Goal: Information Seeking & Learning: Learn about a topic

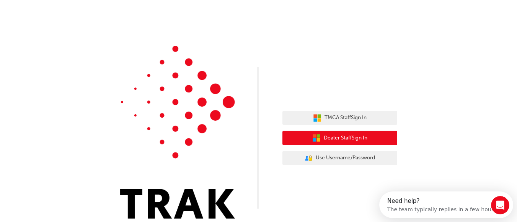
click at [324, 142] on span "Dealer Staff Sign In" at bounding box center [346, 138] width 44 height 9
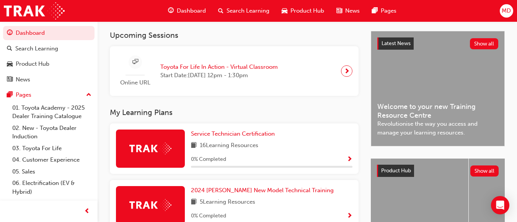
scroll to position [171, 0]
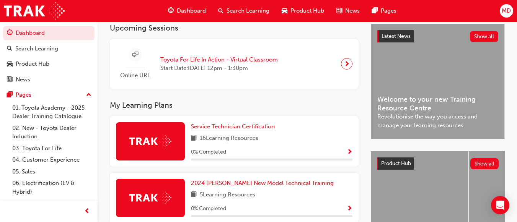
click at [225, 130] on span "Service Technician Certification" at bounding box center [233, 126] width 84 height 7
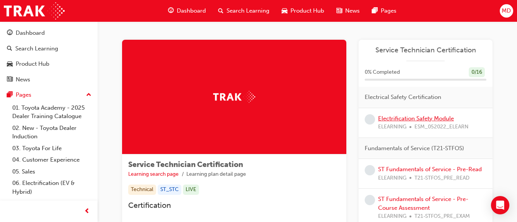
click at [409, 118] on link "Electrification Safety Module" at bounding box center [416, 118] width 76 height 7
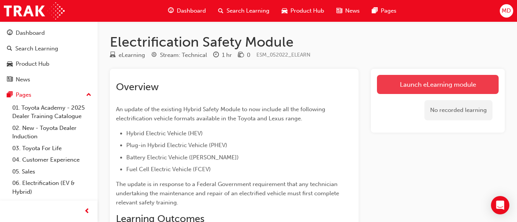
click at [423, 89] on link "Launch eLearning module" at bounding box center [438, 84] width 122 height 19
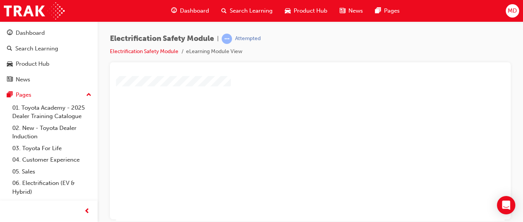
scroll to position [47, 0]
click at [288, 79] on div "play" at bounding box center [288, 79] width 0 height 0
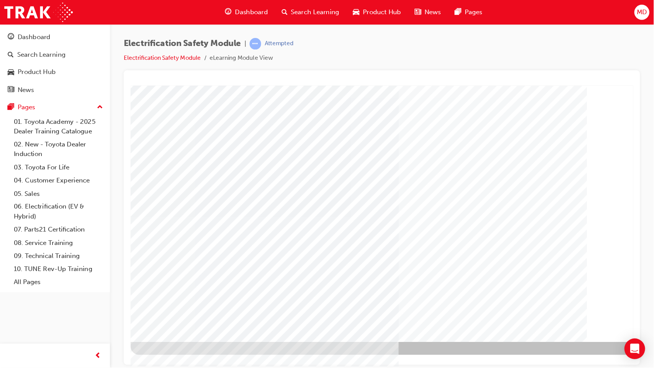
scroll to position [0, 0]
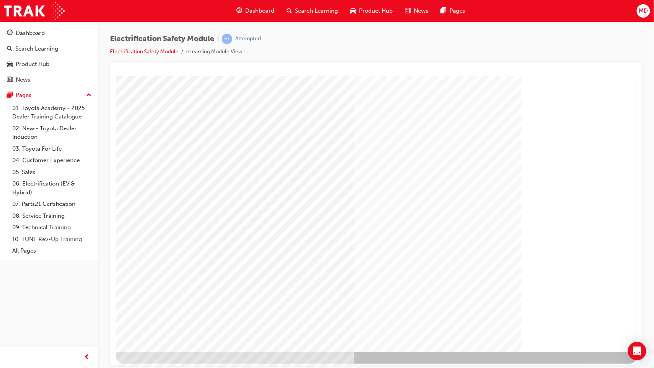
drag, startPoint x: 455, startPoint y: 158, endPoint x: 569, endPoint y: 197, distance: 120.4
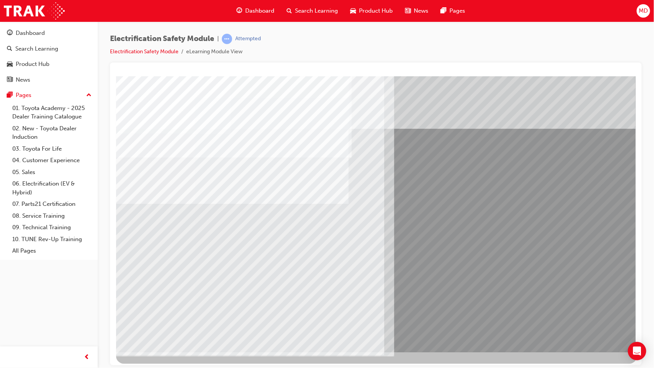
drag, startPoint x: 582, startPoint y: 329, endPoint x: 458, endPoint y: 253, distance: 145.2
click at [458, 222] on div "multistate" at bounding box center [376, 214] width 521 height 276
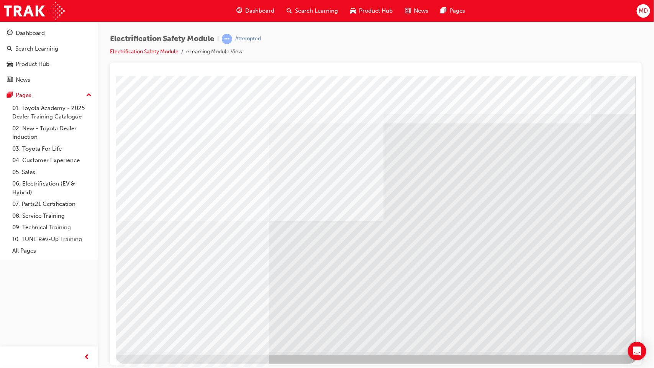
click at [523, 222] on div "Electrification Safety Module | Attempted Electrification Safety Module eLearni…" at bounding box center [376, 184] width 556 height 326
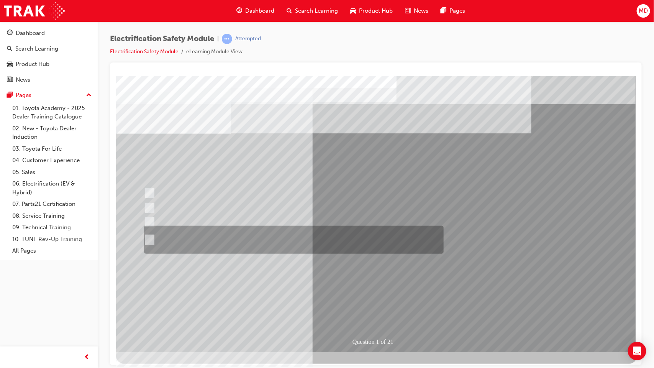
click at [301, 222] on div at bounding box center [291, 240] width 299 height 28
radio input "true"
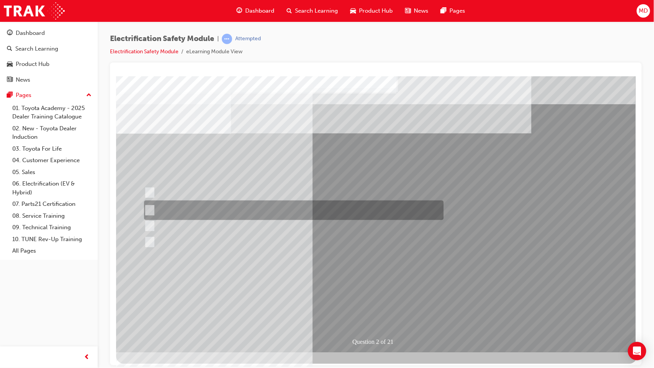
click at [295, 205] on div at bounding box center [291, 210] width 299 height 20
radio input "true"
click at [295, 205] on div at bounding box center [291, 210] width 299 height 20
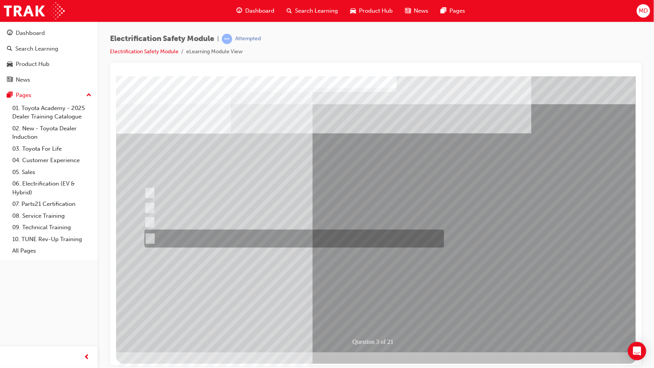
click at [270, 222] on div at bounding box center [291, 238] width 299 height 18
radio input "true"
click at [270, 222] on div at bounding box center [291, 238] width 299 height 18
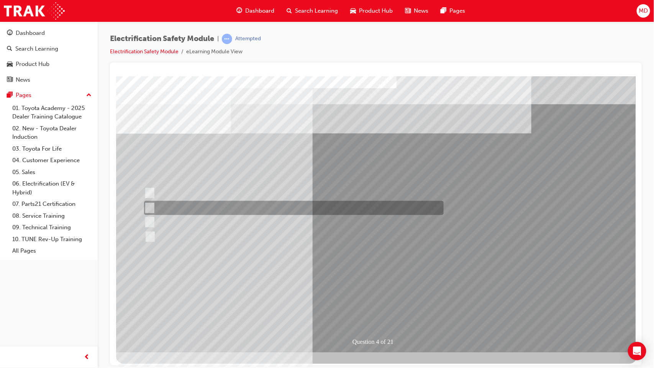
click at [264, 212] on div at bounding box center [291, 208] width 299 height 14
checkbox input "true"
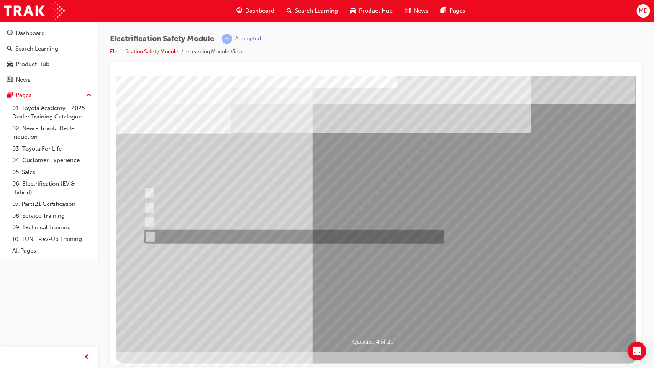
click at [258, 222] on div at bounding box center [291, 236] width 299 height 14
checkbox input "true"
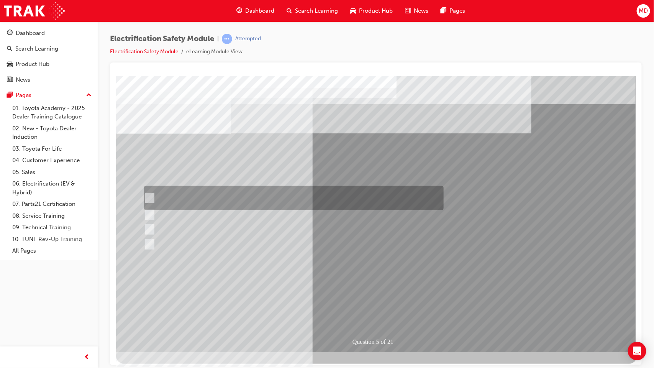
click at [213, 201] on div at bounding box center [291, 198] width 299 height 24
checkbox input "true"
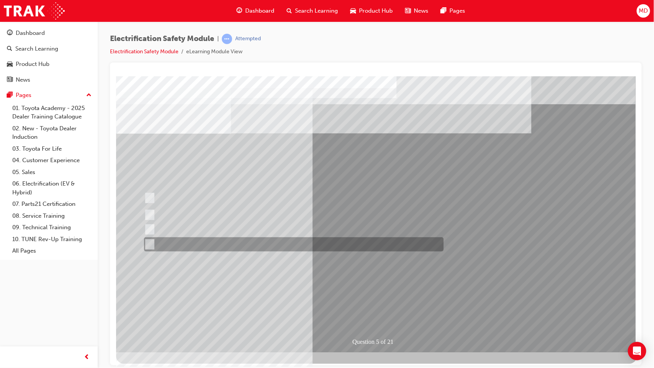
click at [242, 222] on div at bounding box center [291, 244] width 299 height 14
checkbox input "true"
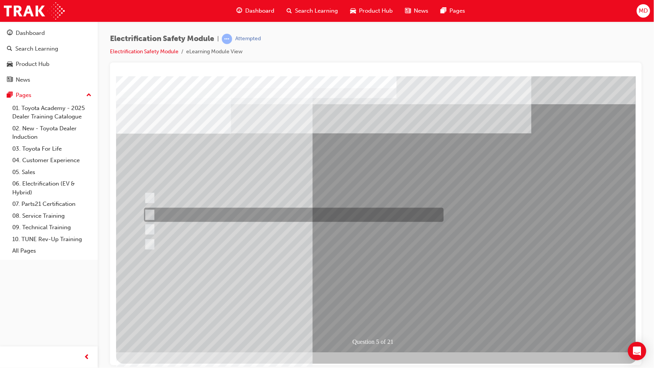
click at [241, 216] on div at bounding box center [291, 215] width 299 height 14
checkbox input "true"
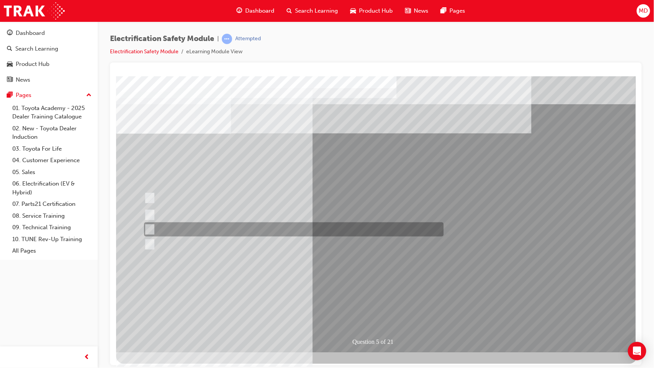
click at [257, 222] on div at bounding box center [291, 229] width 299 height 14
checkbox input "true"
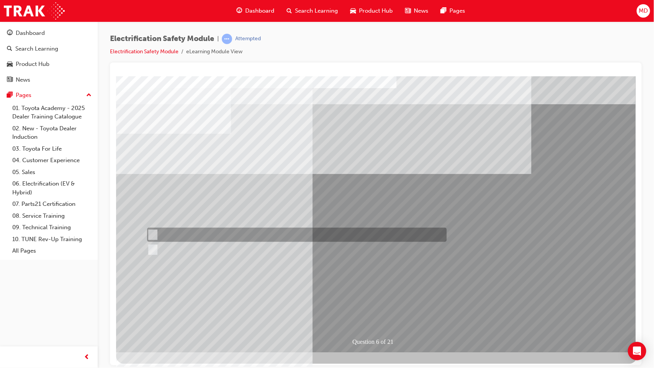
click at [196, 222] on div at bounding box center [294, 234] width 299 height 14
radio input "true"
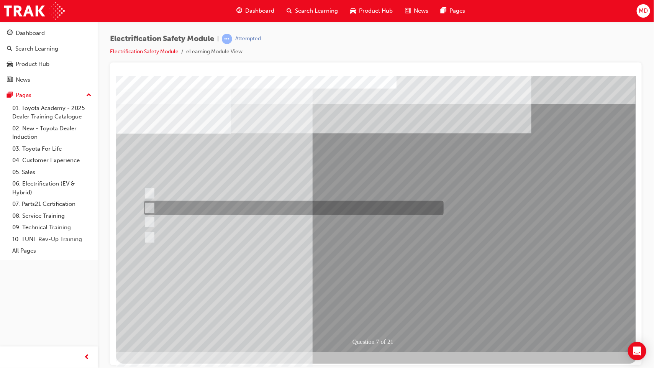
click at [275, 203] on div at bounding box center [291, 208] width 299 height 14
radio input "true"
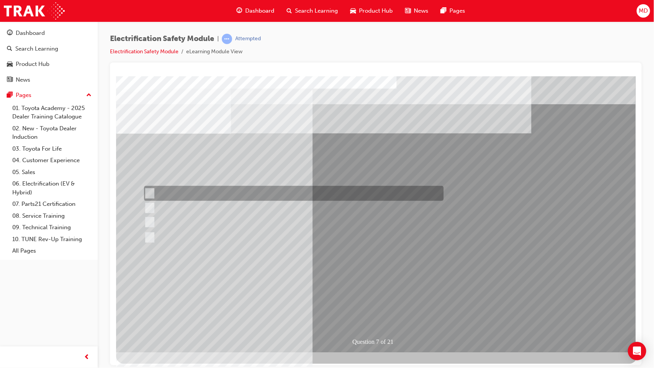
click at [273, 190] on div at bounding box center [291, 193] width 299 height 15
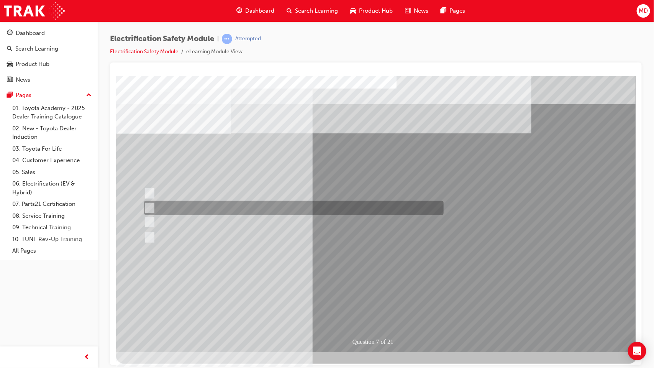
click at [259, 202] on div at bounding box center [291, 208] width 299 height 14
radio input "false"
radio input "true"
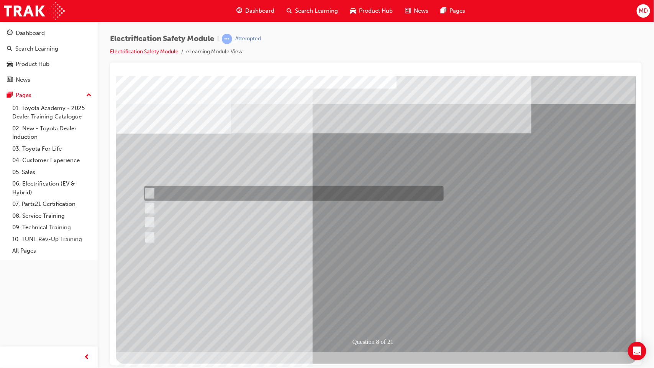
click at [239, 189] on div at bounding box center [291, 193] width 299 height 15
radio input "true"
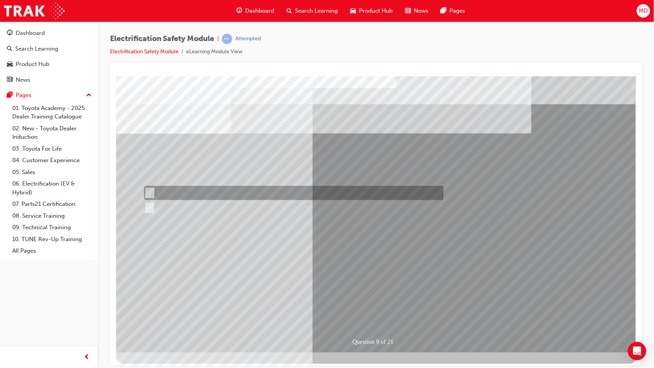
click at [169, 195] on div at bounding box center [291, 193] width 299 height 14
radio input "true"
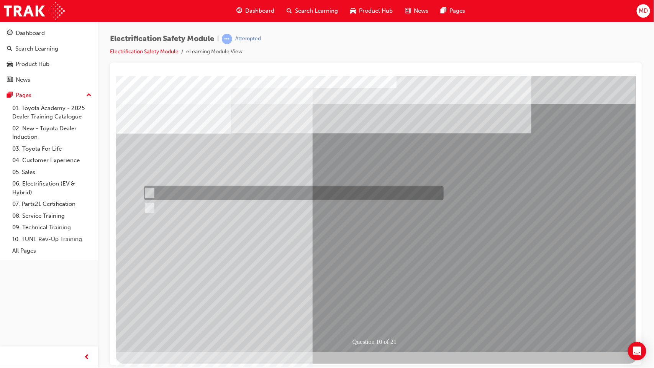
click at [183, 190] on div at bounding box center [291, 193] width 299 height 14
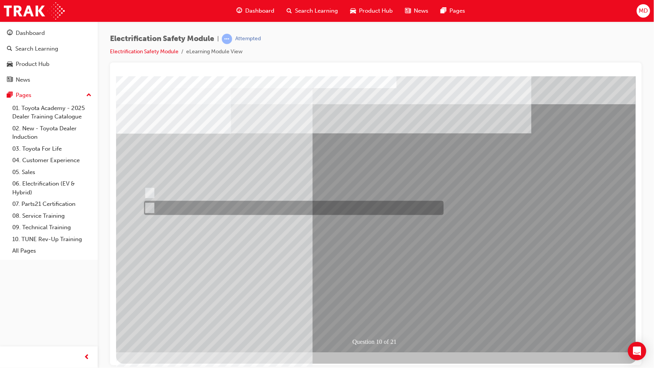
click at [171, 206] on div at bounding box center [291, 208] width 299 height 14
radio input "false"
radio input "true"
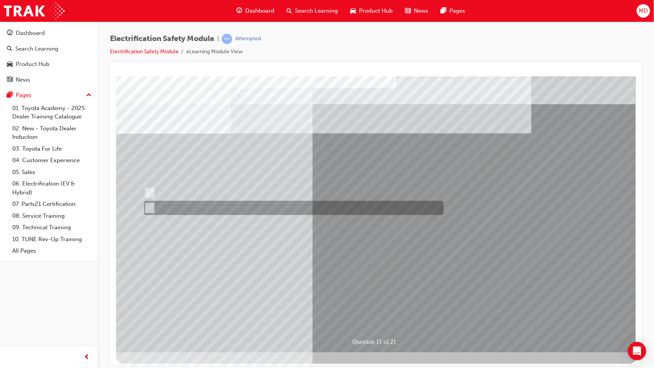
click at [255, 203] on div at bounding box center [291, 208] width 299 height 14
radio input "true"
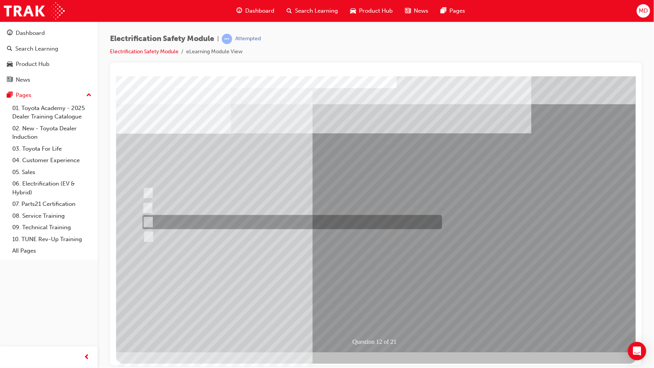
click at [216, 218] on div at bounding box center [289, 222] width 299 height 14
radio input "true"
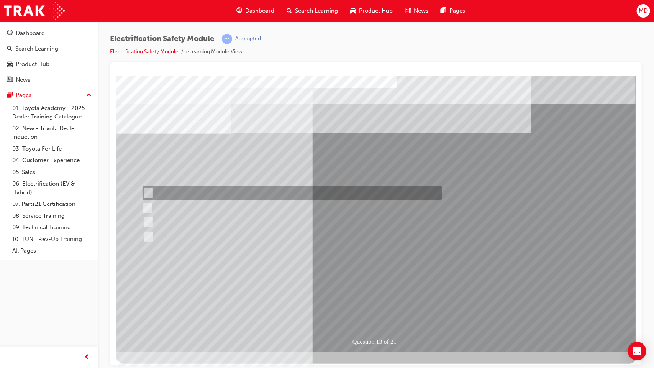
click at [246, 191] on div at bounding box center [289, 193] width 299 height 14
radio input "true"
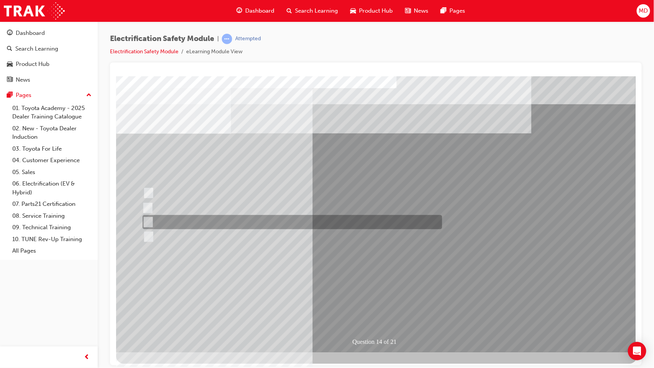
click at [196, 216] on div at bounding box center [289, 222] width 299 height 14
radio input "true"
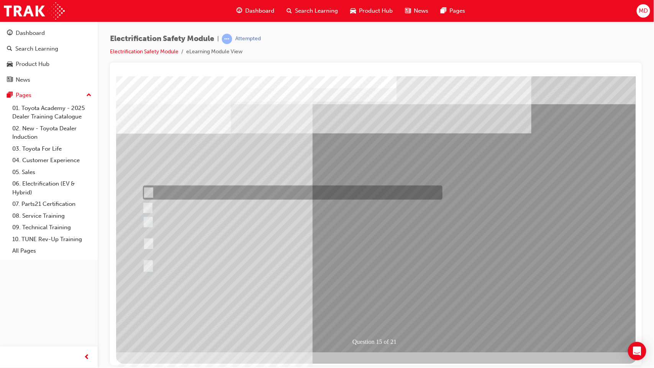
click at [253, 190] on div at bounding box center [290, 192] width 299 height 14
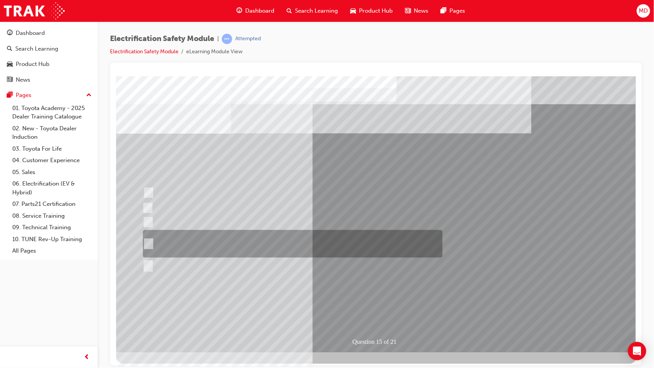
click at [306, 222] on div at bounding box center [290, 244] width 299 height 28
radio input "false"
radio input "true"
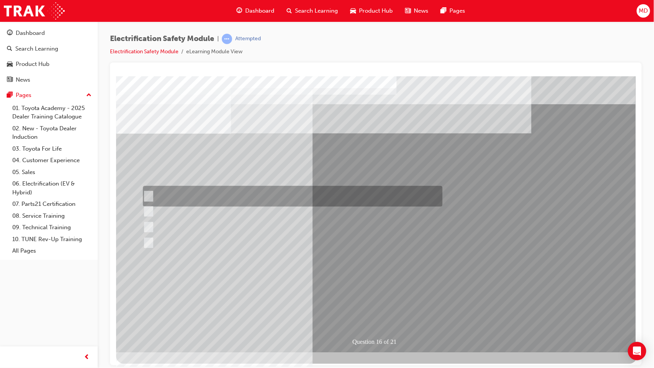
click at [264, 202] on div at bounding box center [290, 196] width 299 height 21
radio input "true"
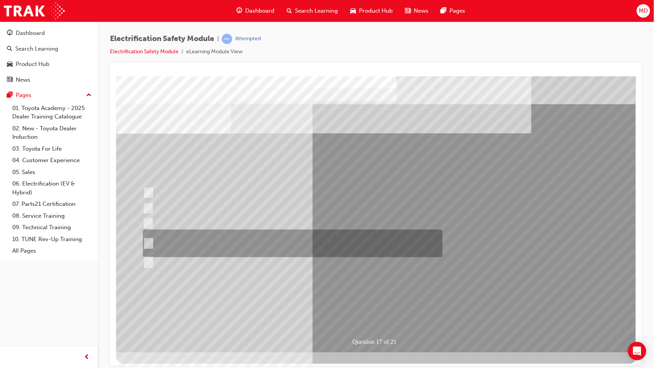
click at [324, 222] on div at bounding box center [290, 243] width 299 height 28
radio input "true"
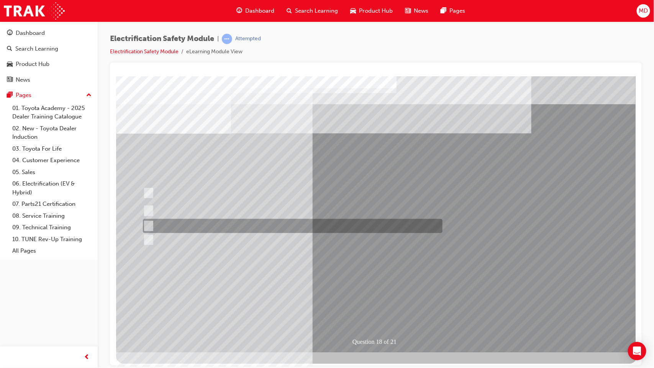
click at [294, 222] on div at bounding box center [290, 226] width 299 height 14
radio input "true"
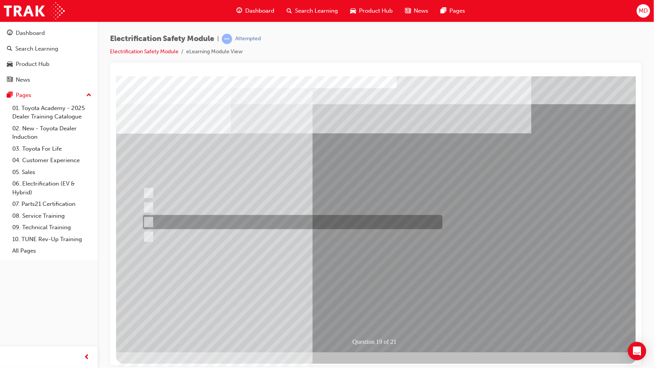
click at [310, 222] on div at bounding box center [290, 222] width 299 height 14
radio input "true"
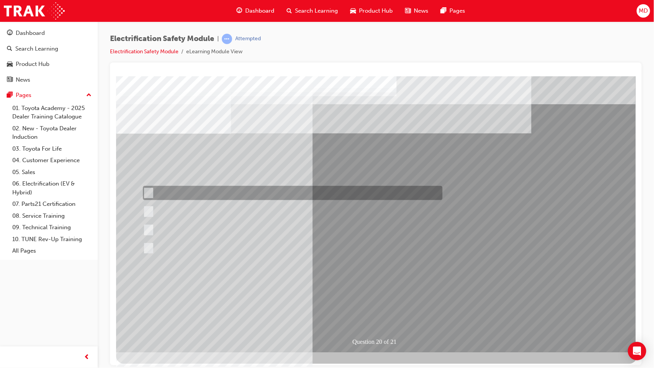
click at [259, 190] on div at bounding box center [290, 193] width 299 height 14
radio input "true"
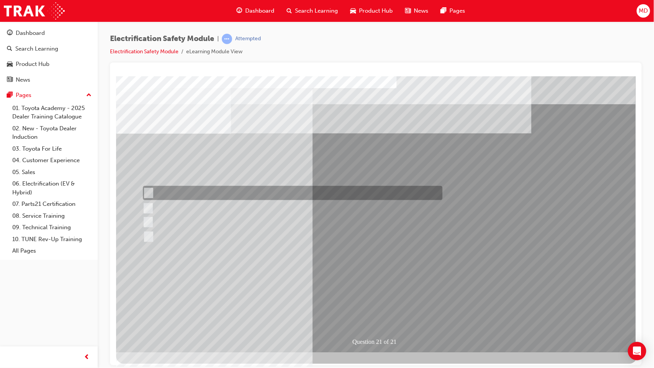
click at [211, 187] on div at bounding box center [290, 193] width 299 height 14
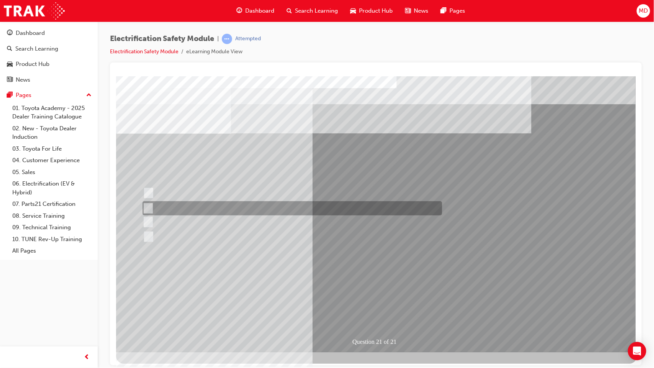
click at [204, 203] on div at bounding box center [289, 208] width 299 height 14
radio input "false"
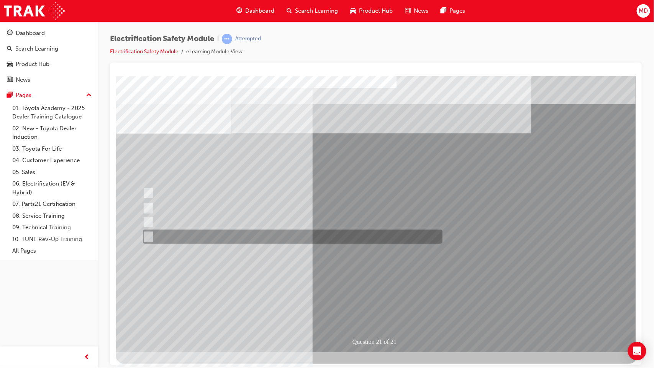
click at [218, 222] on div at bounding box center [290, 236] width 299 height 14
radio input "false"
radio input "true"
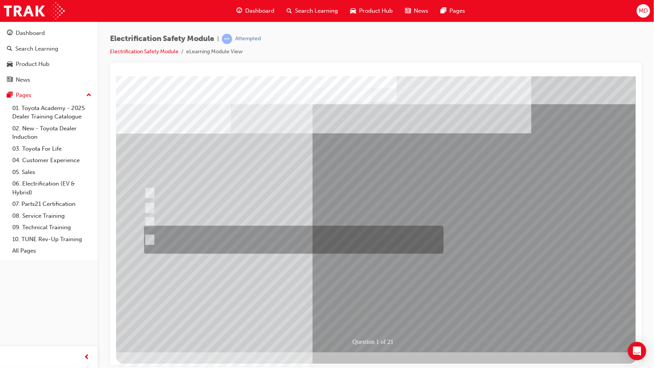
click at [309, 222] on div at bounding box center [291, 240] width 299 height 28
radio input "true"
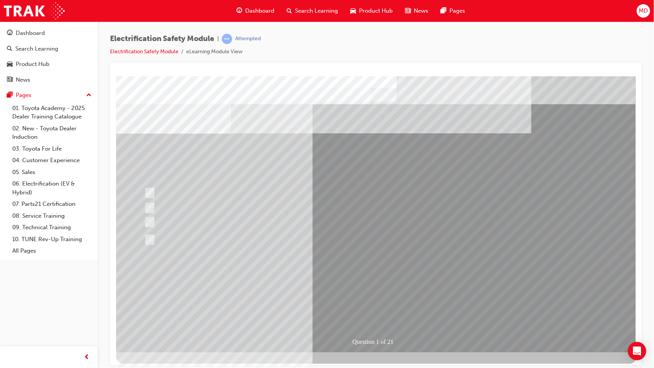
click at [366, 222] on div "Question 1 of 21" at bounding box center [376, 214] width 521 height 276
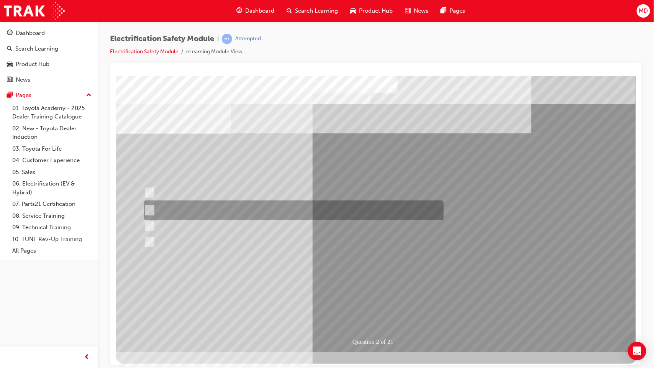
click at [257, 206] on div at bounding box center [291, 210] width 299 height 20
radio input "true"
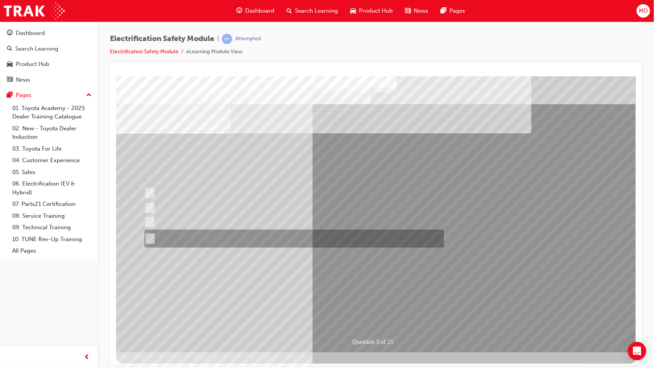
click at [300, 222] on div at bounding box center [291, 238] width 299 height 18
radio input "true"
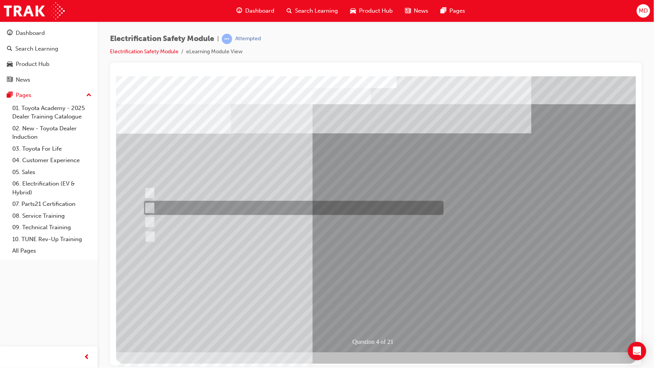
click at [215, 205] on div at bounding box center [291, 208] width 299 height 14
checkbox input "true"
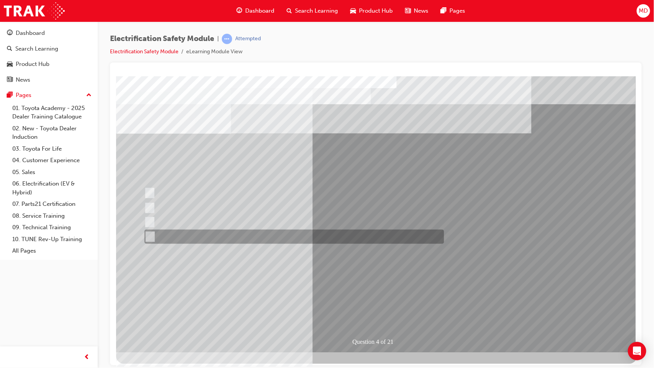
click at [218, 222] on div at bounding box center [291, 236] width 299 height 14
checkbox input "true"
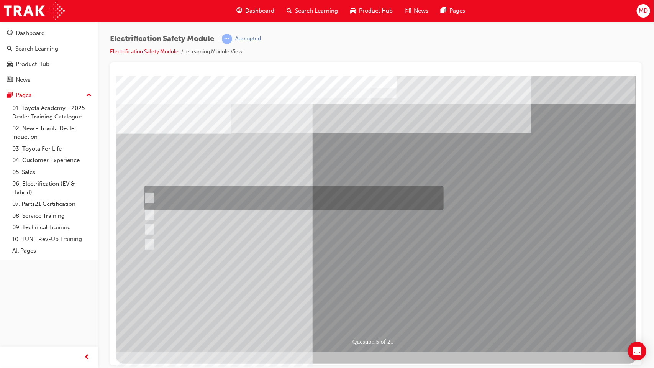
click at [189, 197] on div at bounding box center [291, 198] width 299 height 24
checkbox input "true"
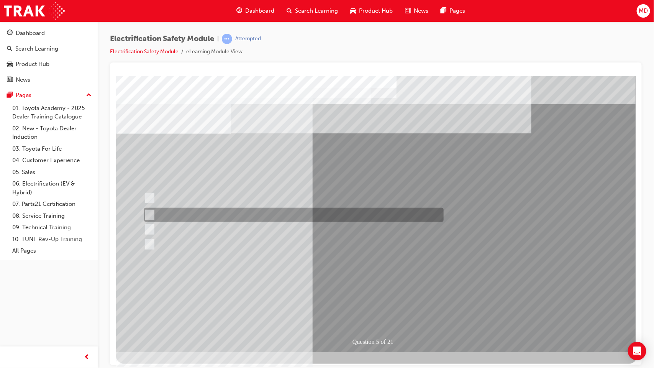
click at [188, 211] on div at bounding box center [291, 215] width 299 height 14
checkbox input "true"
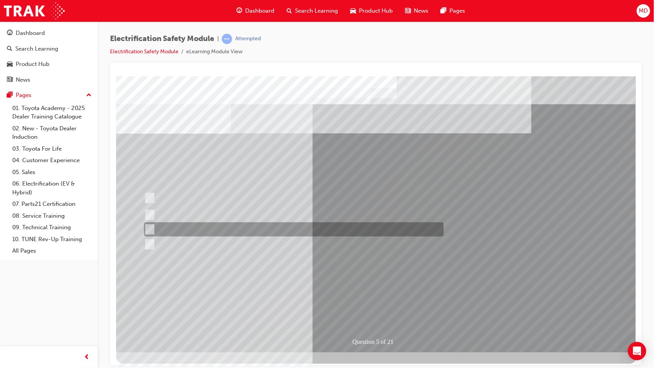
click at [195, 222] on div at bounding box center [291, 229] width 299 height 14
checkbox input "true"
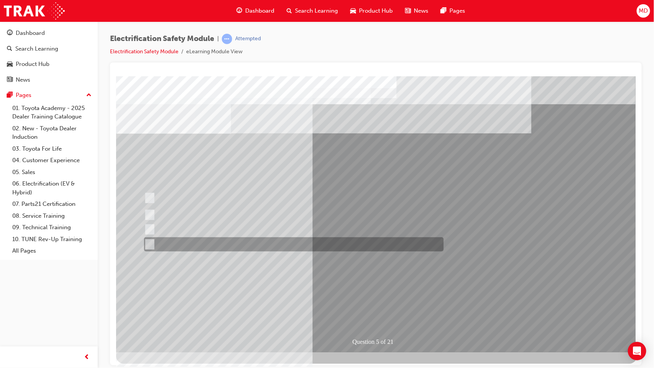
click at [197, 222] on div at bounding box center [291, 244] width 299 height 14
checkbox input "true"
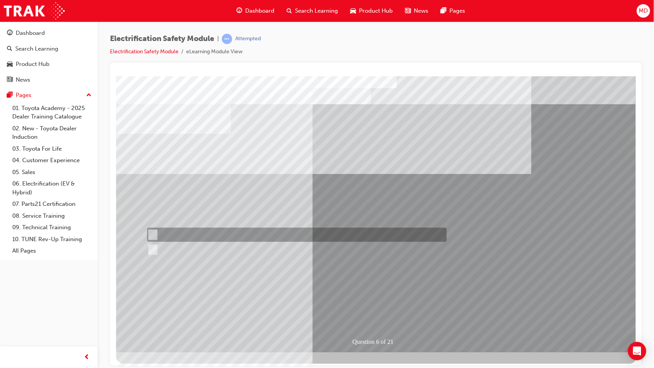
click at [208, 222] on div at bounding box center [294, 234] width 299 height 14
radio input "true"
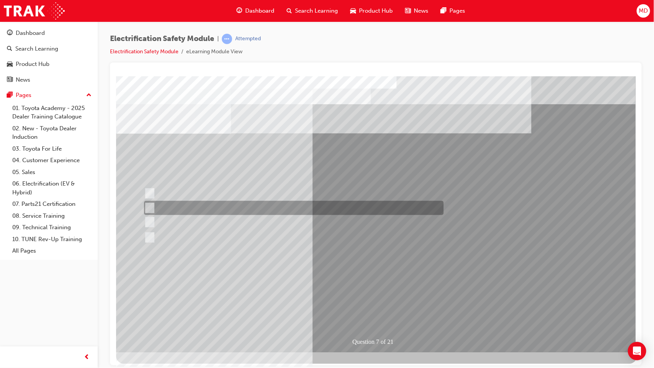
click at [233, 205] on div at bounding box center [291, 208] width 299 height 14
radio input "true"
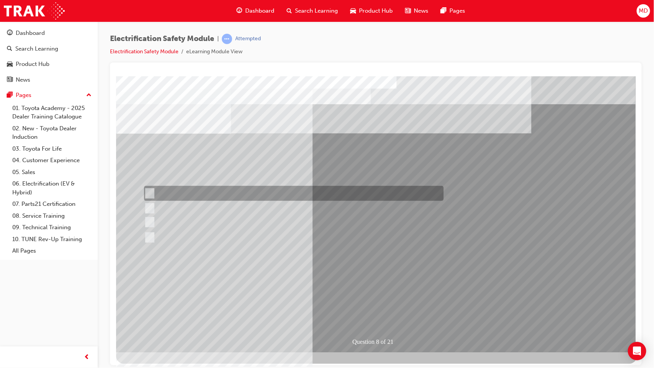
click at [264, 194] on div at bounding box center [291, 193] width 299 height 15
radio input "true"
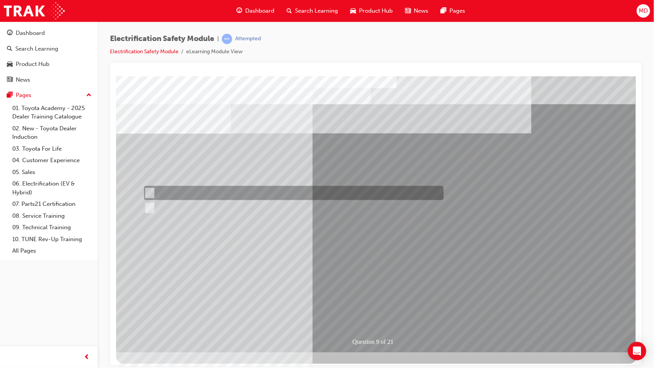
click at [180, 191] on div at bounding box center [291, 193] width 299 height 14
radio input "true"
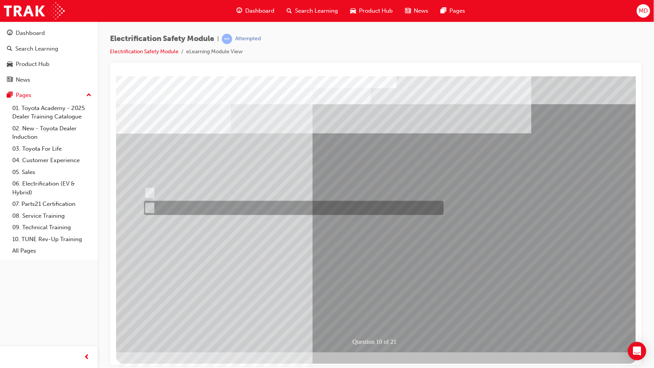
click at [176, 204] on div at bounding box center [291, 208] width 299 height 14
radio input "true"
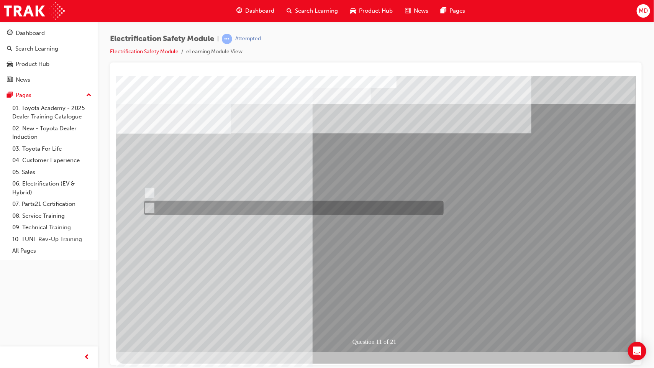
click at [202, 205] on div at bounding box center [291, 208] width 299 height 14
radio input "true"
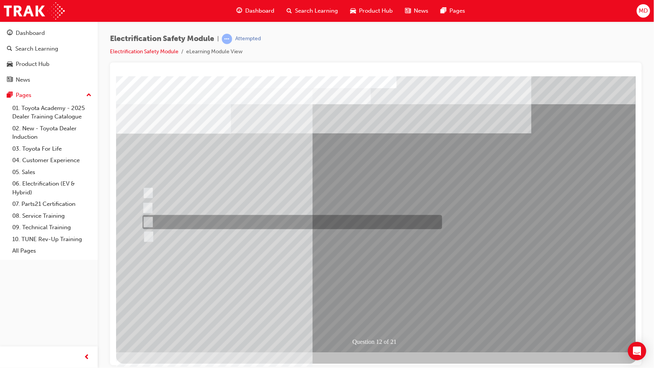
click at [224, 220] on div at bounding box center [289, 222] width 299 height 14
radio input "true"
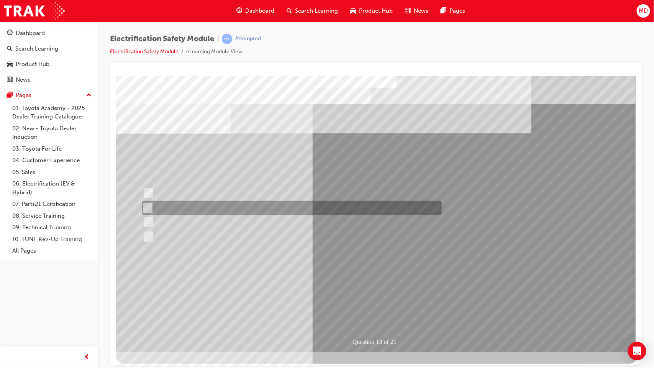
click at [288, 204] on div at bounding box center [289, 208] width 299 height 14
radio input "true"
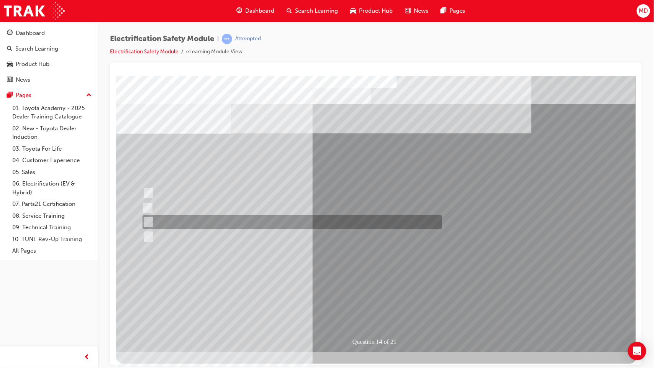
click at [215, 220] on div at bounding box center [289, 222] width 299 height 14
radio input "true"
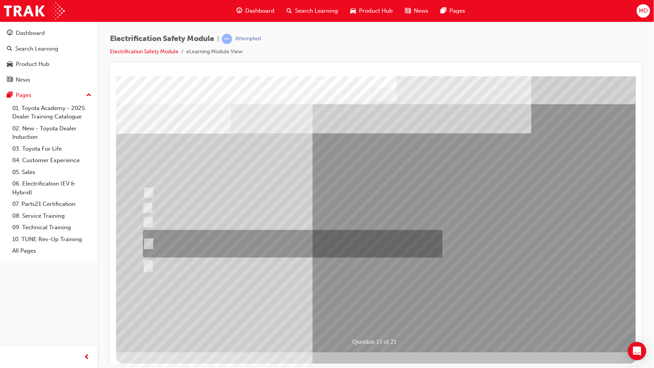
click at [277, 222] on div at bounding box center [290, 244] width 299 height 28
radio input "true"
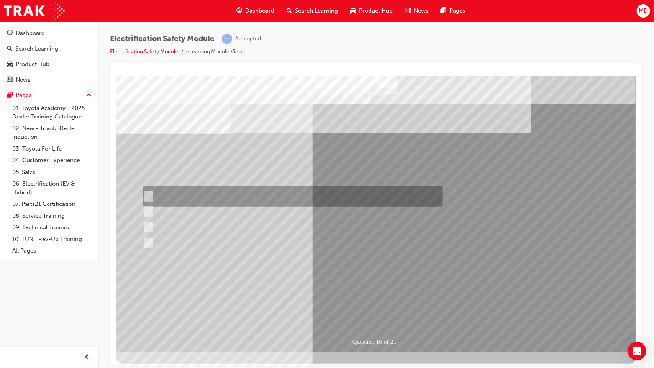
click at [280, 190] on div at bounding box center [290, 196] width 299 height 21
radio input "true"
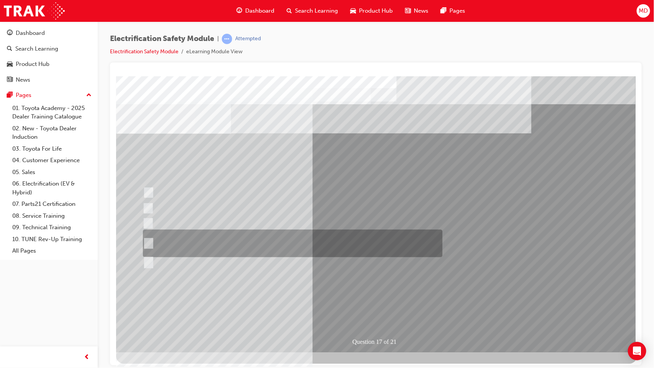
click at [272, 222] on div at bounding box center [290, 243] width 299 height 28
radio input "true"
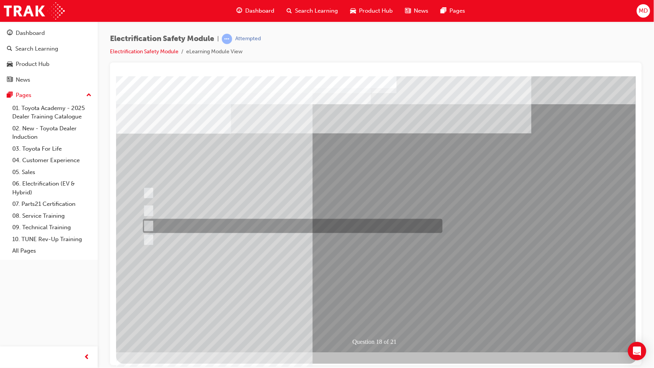
click at [241, 222] on div at bounding box center [290, 226] width 299 height 14
radio input "true"
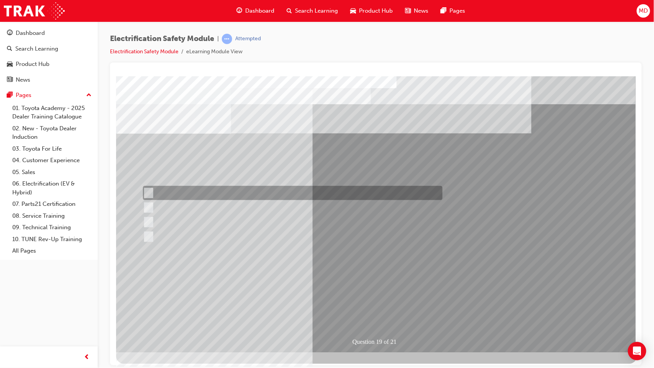
click at [270, 193] on div at bounding box center [290, 193] width 299 height 14
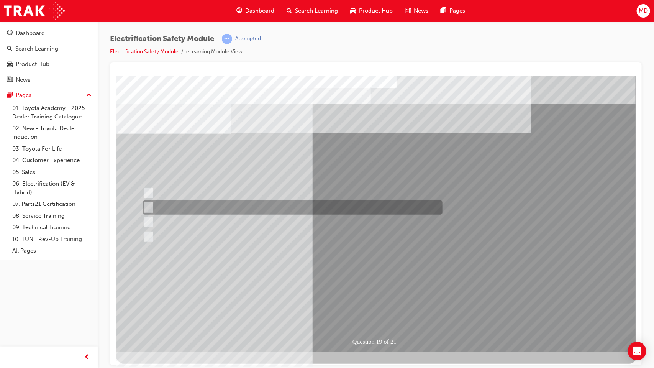
click at [242, 202] on div at bounding box center [290, 207] width 299 height 14
radio input "false"
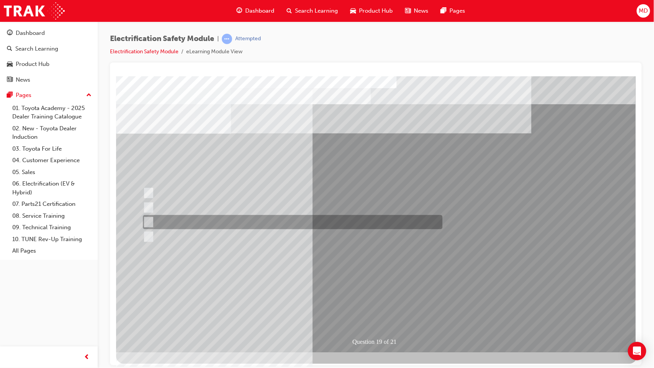
click at [238, 220] on div at bounding box center [290, 222] width 299 height 14
radio input "false"
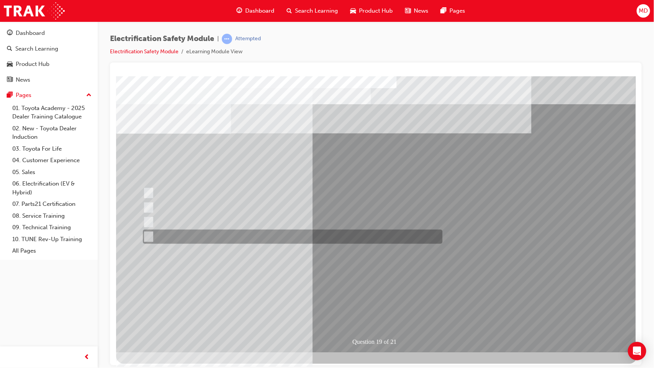
click at [280, 222] on div at bounding box center [290, 236] width 299 height 14
radio input "false"
radio input "true"
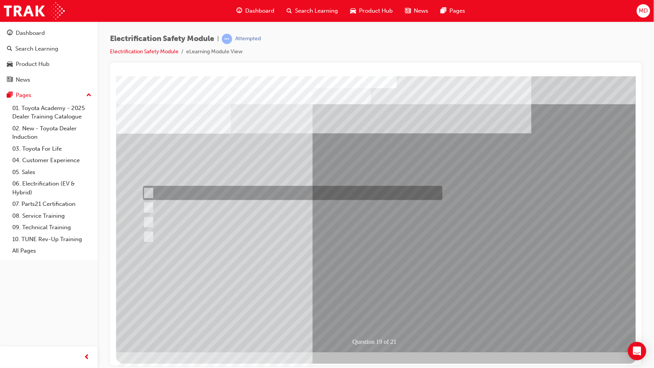
click at [227, 195] on div at bounding box center [290, 193] width 299 height 14
radio input "true"
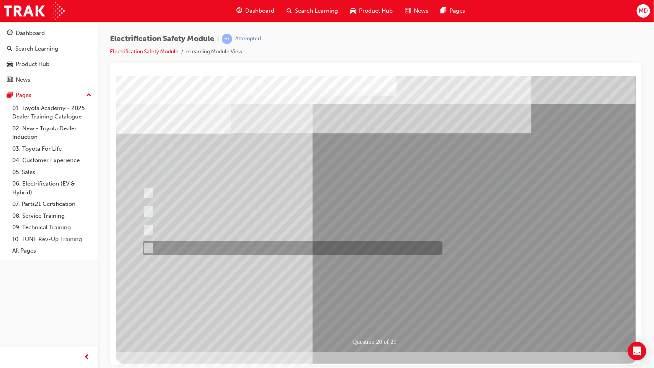
click at [264, 222] on div at bounding box center [290, 248] width 299 height 14
radio input "true"
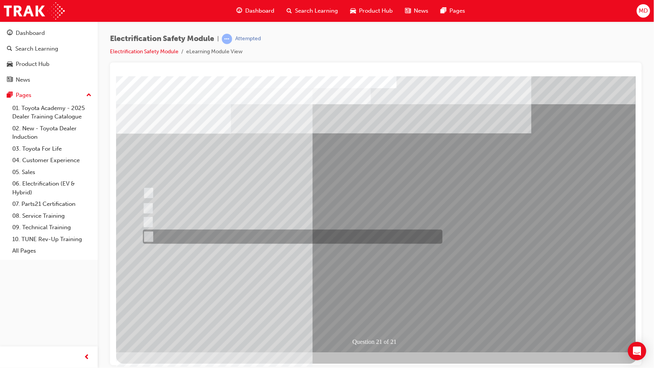
click at [248, 222] on div at bounding box center [290, 236] width 299 height 14
radio input "true"
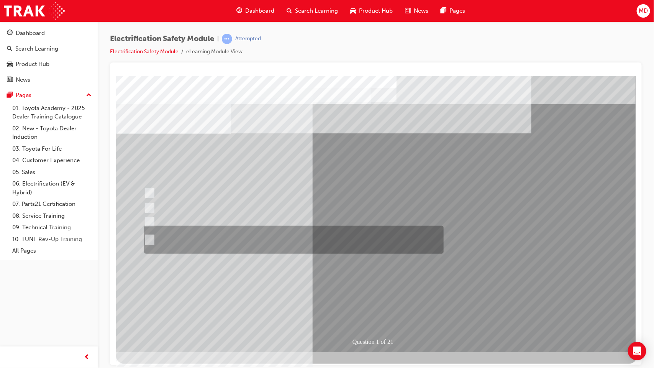
click at [216, 222] on div at bounding box center [291, 240] width 299 height 28
radio input "true"
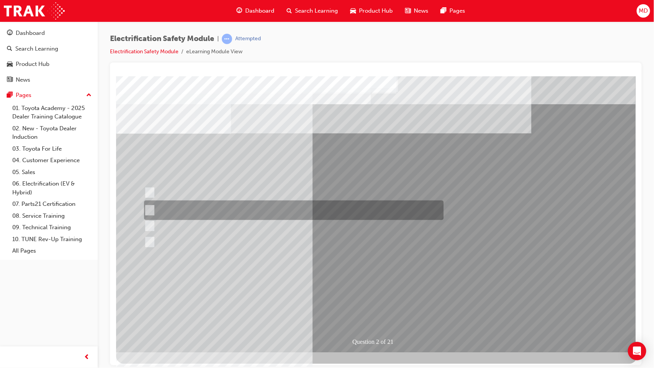
click at [250, 208] on div at bounding box center [291, 210] width 299 height 20
radio input "true"
click at [250, 208] on div at bounding box center [291, 210] width 299 height 20
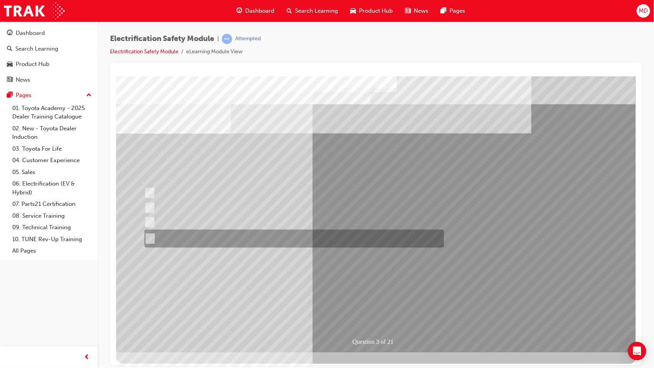
click at [268, 222] on div at bounding box center [291, 238] width 299 height 18
radio input "true"
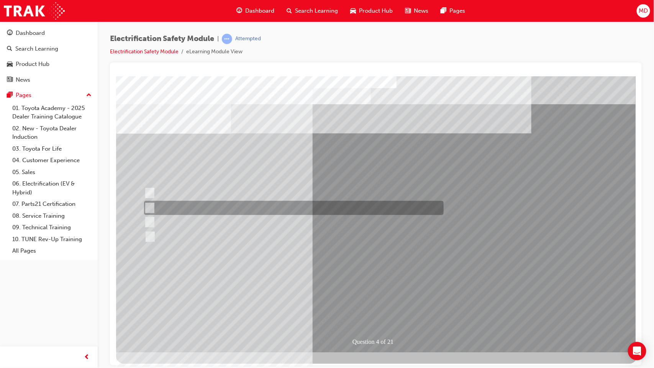
click at [203, 201] on div at bounding box center [291, 208] width 299 height 14
checkbox input "true"
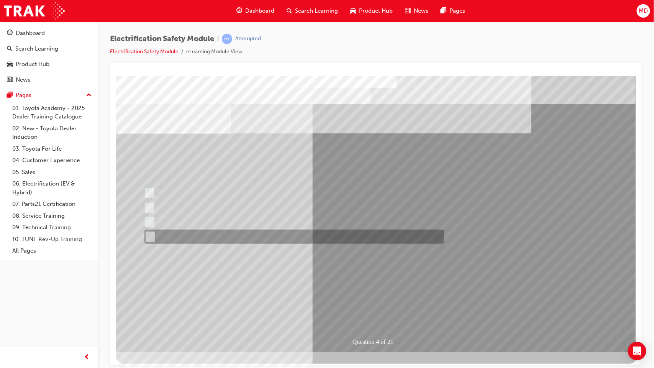
click at [211, 222] on div at bounding box center [291, 236] width 299 height 14
checkbox input "true"
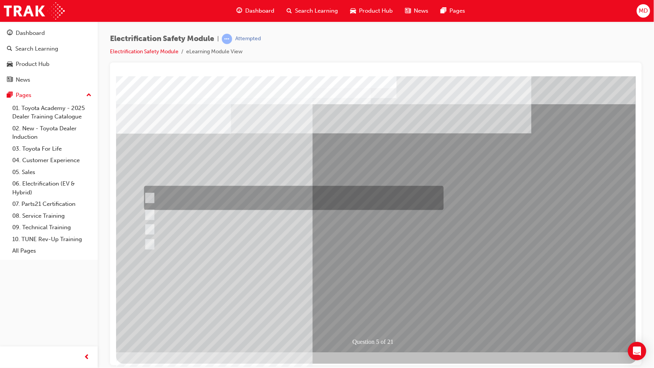
click at [212, 203] on div at bounding box center [291, 198] width 299 height 24
checkbox input "true"
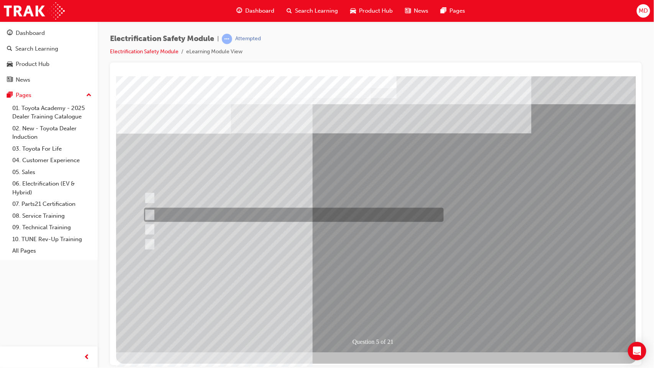
click at [209, 214] on div at bounding box center [291, 215] width 299 height 14
checkbox input "true"
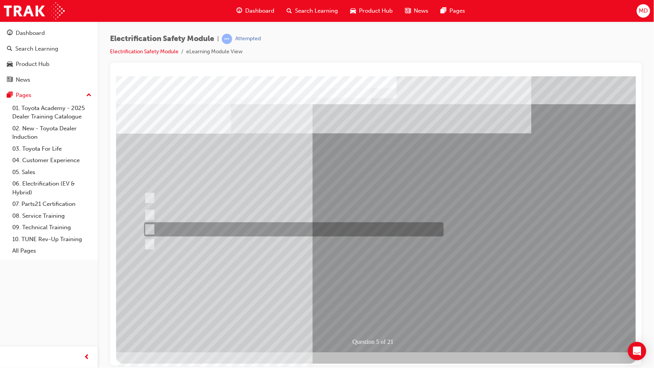
click at [205, 222] on div at bounding box center [291, 229] width 299 height 14
checkbox input "true"
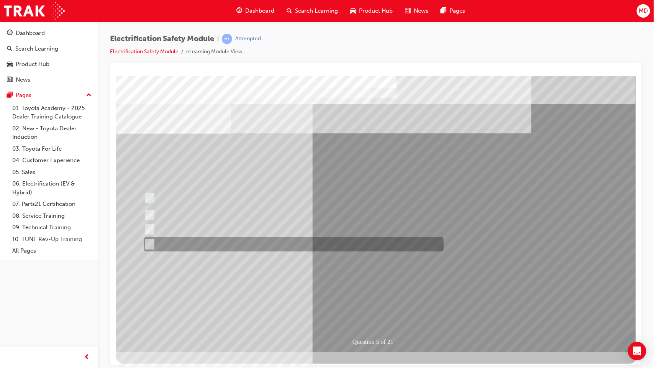
click at [205, 222] on div at bounding box center [291, 244] width 299 height 14
checkbox input "true"
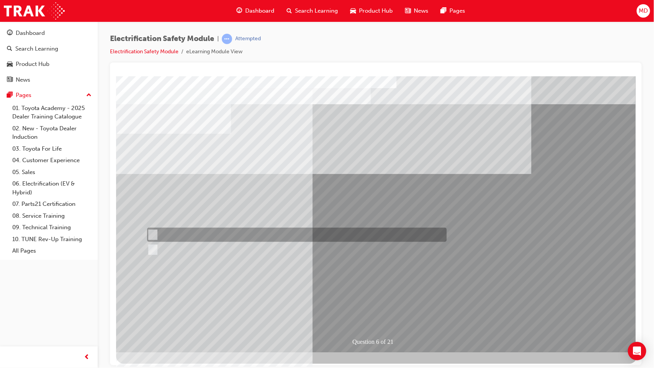
click at [182, 222] on div at bounding box center [294, 234] width 299 height 14
radio input "true"
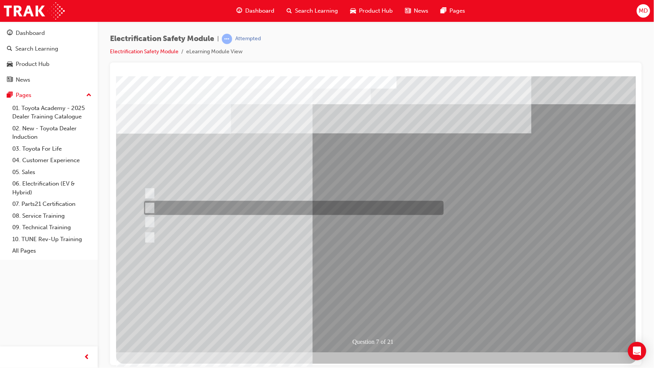
click at [253, 210] on div at bounding box center [291, 208] width 299 height 14
radio input "true"
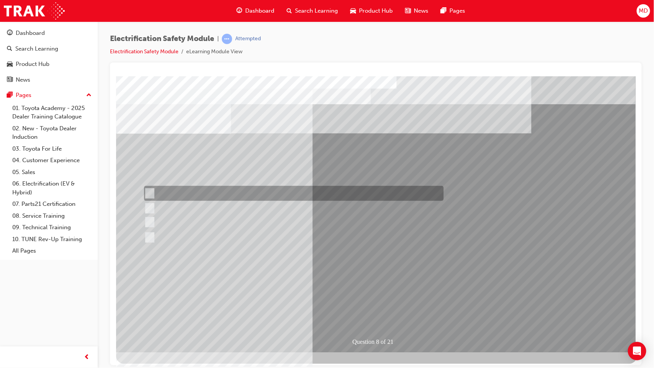
click at [270, 198] on div at bounding box center [291, 193] width 299 height 15
radio input "true"
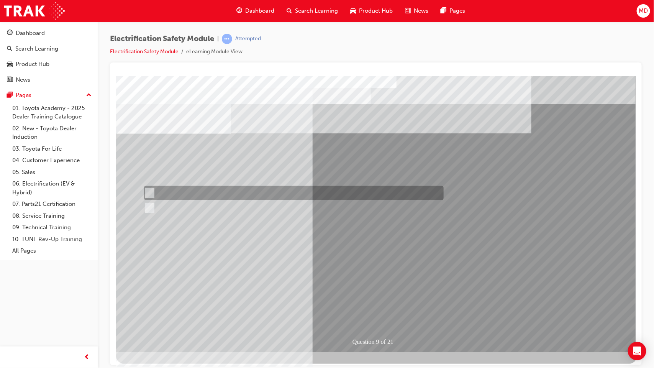
click at [257, 198] on div at bounding box center [291, 193] width 299 height 14
radio input "true"
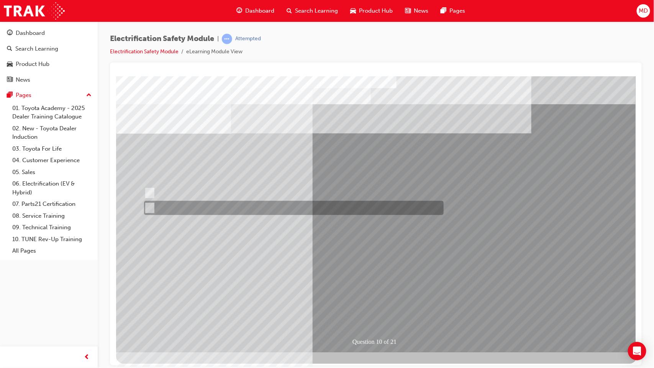
click at [205, 206] on div at bounding box center [291, 208] width 299 height 14
radio input "true"
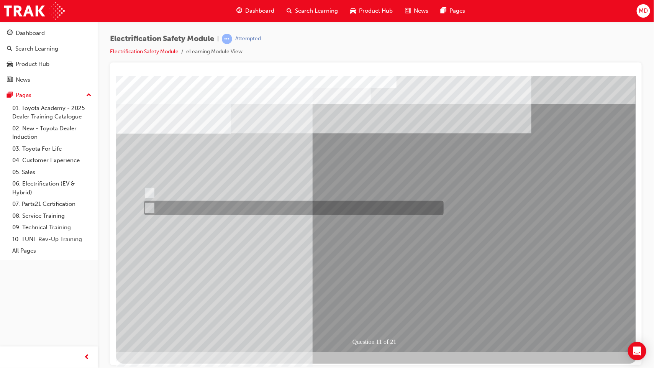
click at [195, 205] on div at bounding box center [291, 208] width 299 height 14
radio input "true"
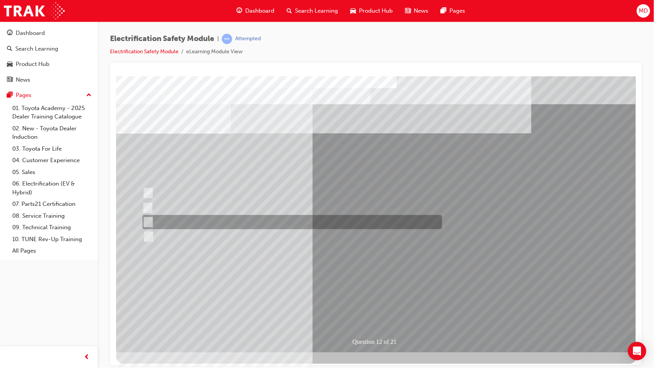
click at [236, 218] on div at bounding box center [289, 222] width 299 height 14
radio input "true"
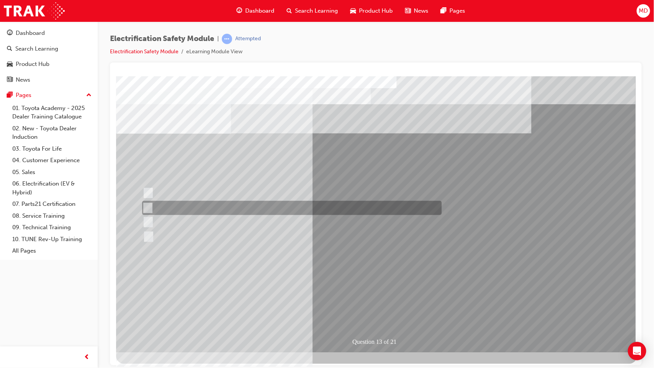
click at [270, 204] on div at bounding box center [289, 208] width 299 height 14
radio input "true"
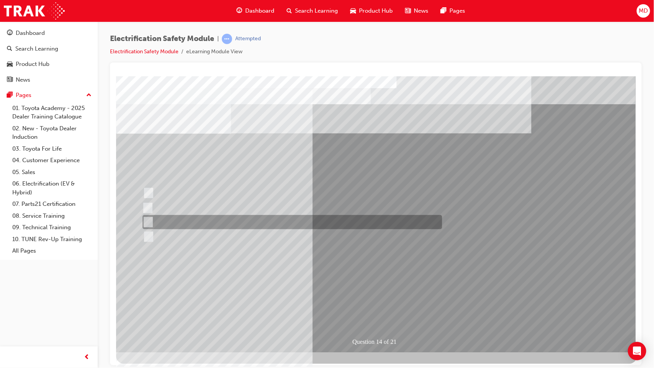
click at [213, 222] on div at bounding box center [289, 222] width 299 height 14
radio input "true"
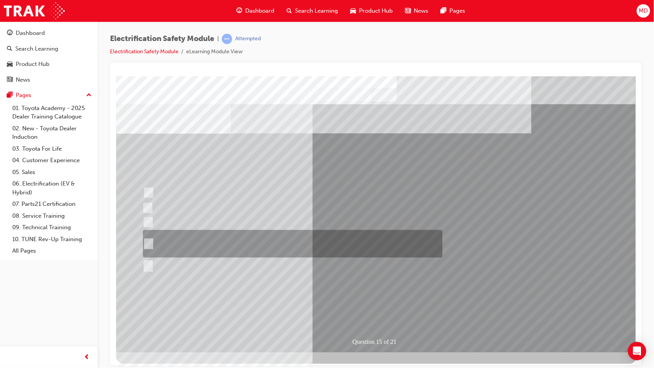
click at [290, 222] on div at bounding box center [290, 244] width 299 height 28
radio input "true"
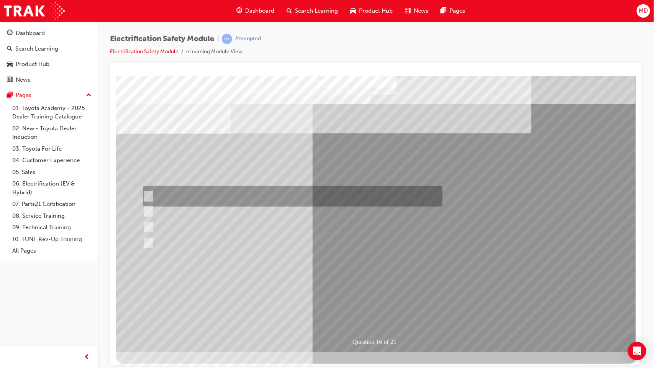
click at [216, 195] on div at bounding box center [290, 196] width 299 height 21
radio input "true"
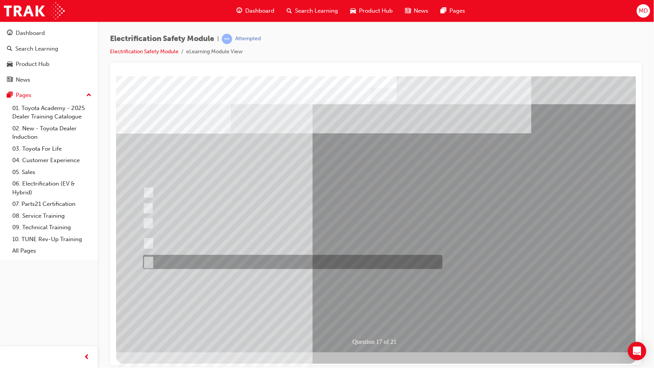
click at [216, 222] on div at bounding box center [290, 262] width 299 height 14
radio input "true"
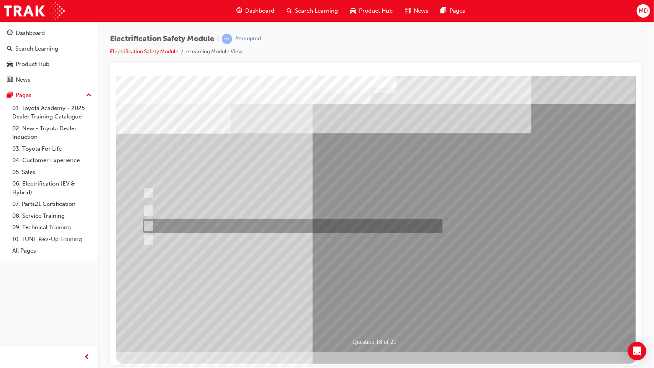
click at [304, 222] on div at bounding box center [290, 226] width 299 height 14
radio input "true"
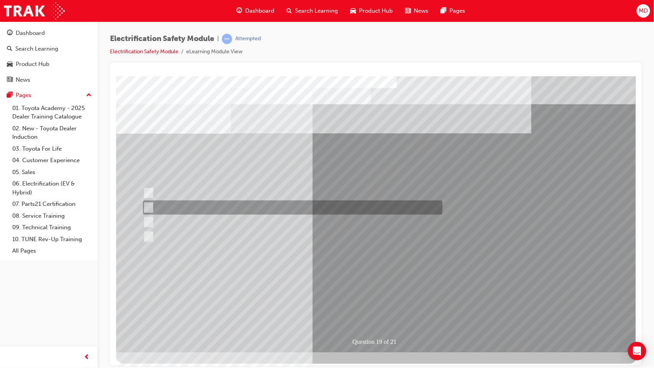
click at [222, 211] on div at bounding box center [290, 207] width 299 height 14
radio input "true"
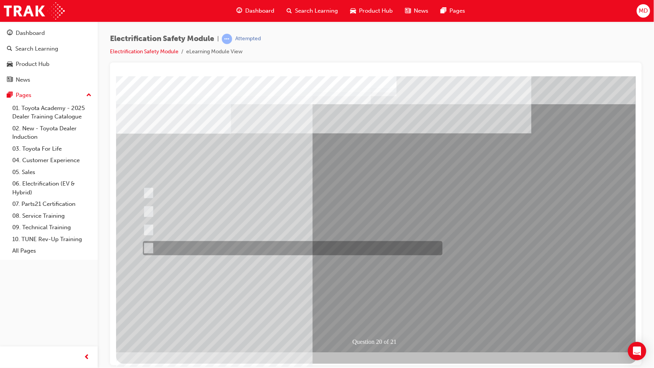
click at [272, 222] on div at bounding box center [290, 248] width 299 height 14
radio input "true"
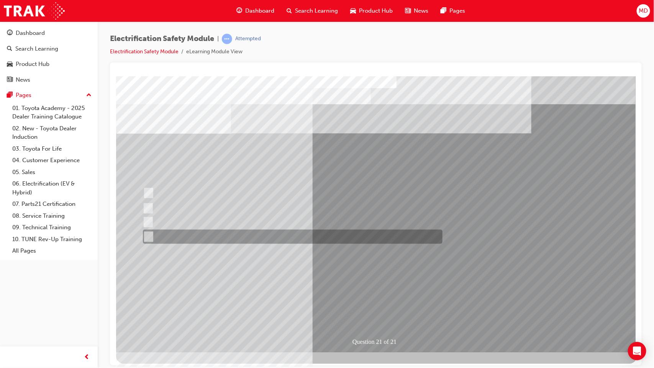
click at [247, 222] on div at bounding box center [290, 236] width 299 height 14
radio input "true"
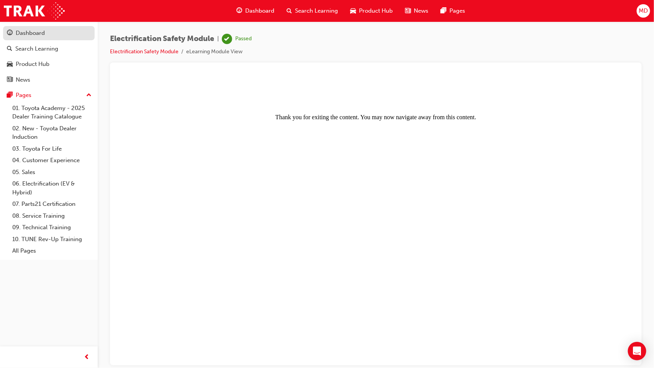
click at [46, 36] on div "Dashboard" at bounding box center [49, 33] width 84 height 10
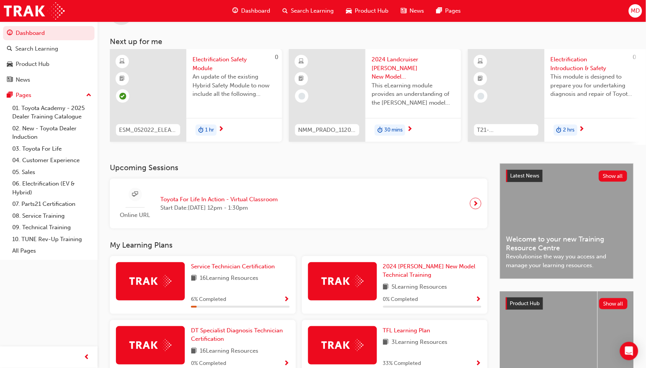
scroll to position [33, 0]
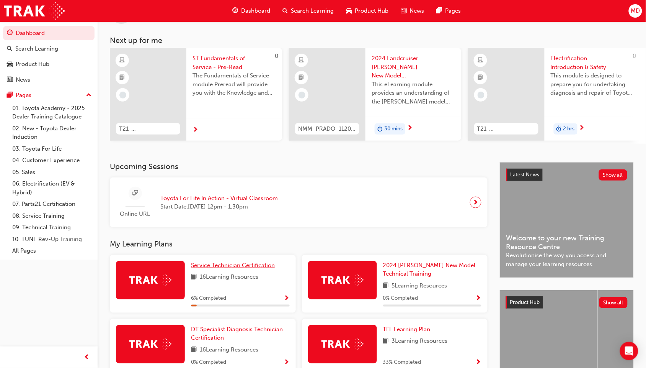
click at [244, 222] on span "Service Technician Certification" at bounding box center [233, 265] width 84 height 7
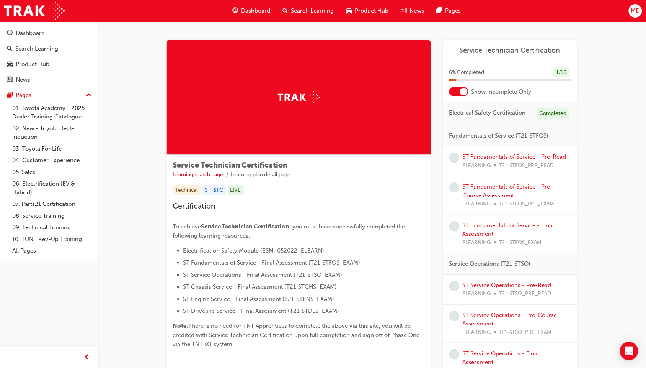
click at [487, 155] on link "ST Fundamentals of Service - Pre-Read" at bounding box center [515, 156] width 104 height 7
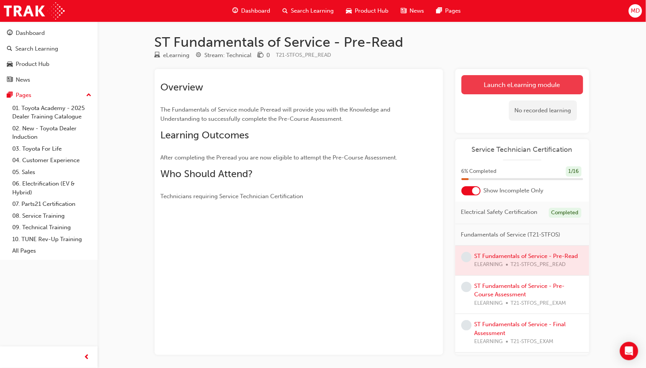
click at [507, 89] on link "Launch eLearning module" at bounding box center [523, 84] width 122 height 19
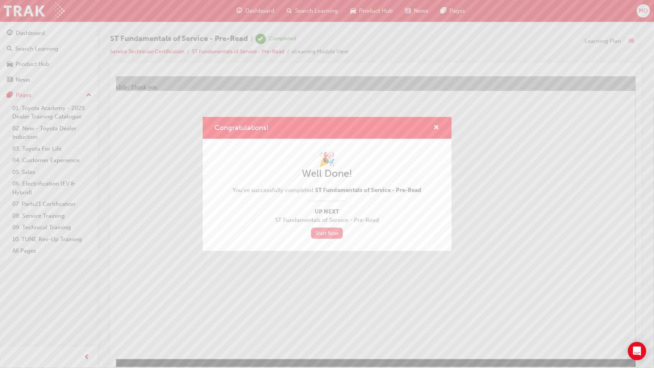
click at [336, 222] on link "Start Now" at bounding box center [327, 232] width 32 height 11
click at [319, 222] on link "Start Now" at bounding box center [327, 232] width 32 height 11
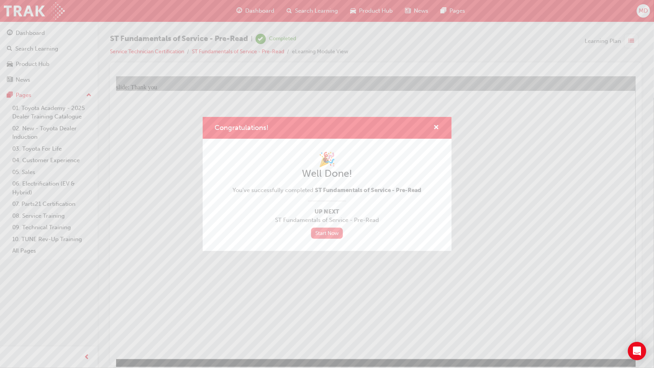
click at [319, 222] on link "Start Now" at bounding box center [327, 232] width 32 height 11
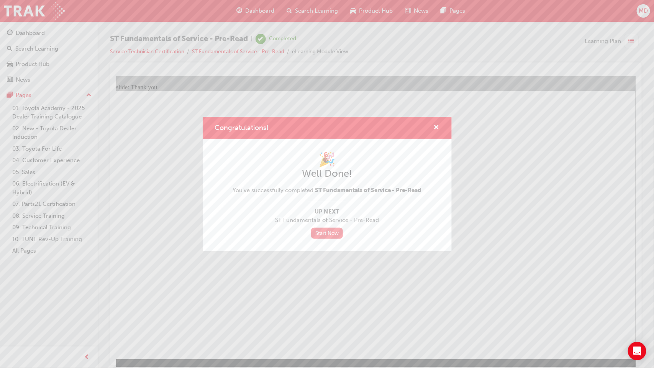
click at [319, 222] on link "Start Now" at bounding box center [327, 232] width 32 height 11
drag, startPoint x: 317, startPoint y: 228, endPoint x: 441, endPoint y: 138, distance: 153.6
click at [441, 138] on div "Congratulations!" at bounding box center [327, 128] width 249 height 22
click at [435, 128] on span "cross-icon" at bounding box center [436, 127] width 6 height 7
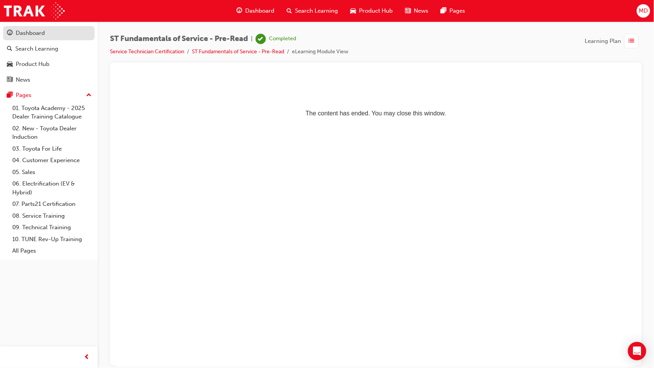
click at [54, 29] on div "Dashboard" at bounding box center [49, 33] width 84 height 10
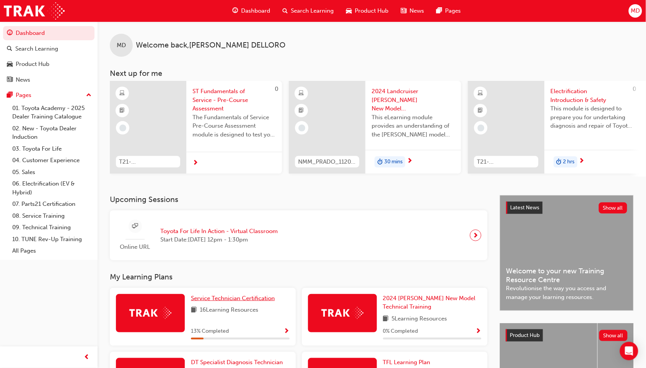
click at [219, 222] on span "Service Technician Certification" at bounding box center [233, 297] width 84 height 7
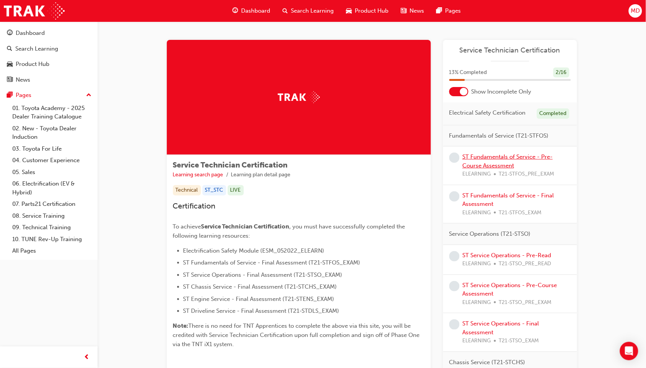
click at [499, 159] on link "ST Fundamentals of Service - Pre-Course Assessment" at bounding box center [508, 161] width 90 height 16
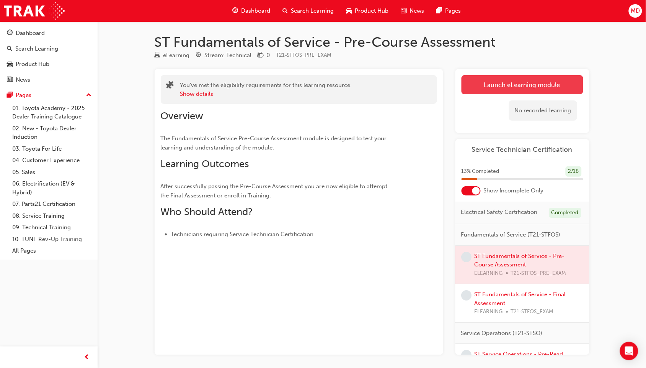
click at [499, 78] on link "Launch eLearning module" at bounding box center [523, 84] width 122 height 19
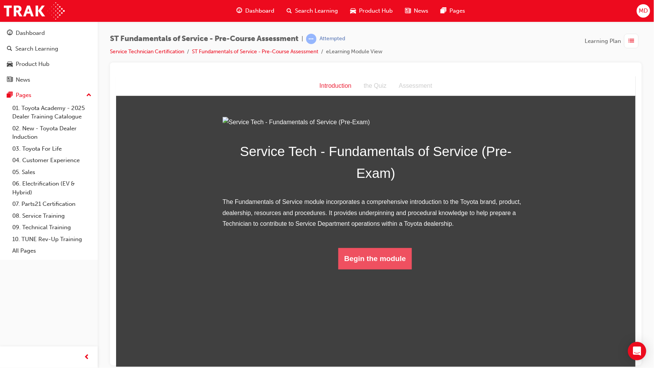
click at [375, 222] on button "Begin the module" at bounding box center [375, 257] width 74 height 21
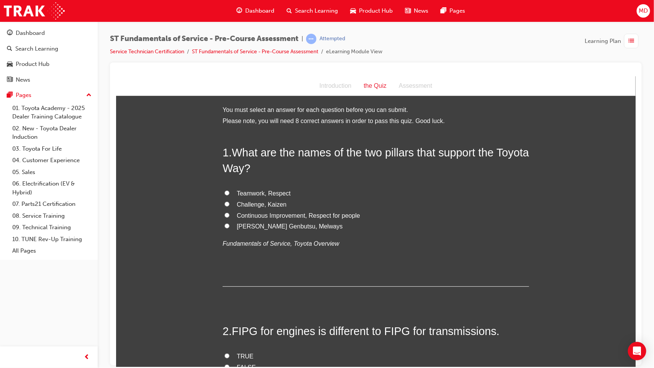
click at [261, 203] on span "Challenge, Kaizen" at bounding box center [261, 204] width 50 height 7
click at [229, 203] on input "Challenge, Kaizen" at bounding box center [226, 203] width 5 height 5
radio input "true"
click at [272, 213] on span "Continuous Improvement, Respect for people" at bounding box center [297, 215] width 123 height 7
click at [229, 213] on input "Continuous Improvement, Respect for people" at bounding box center [226, 214] width 5 height 5
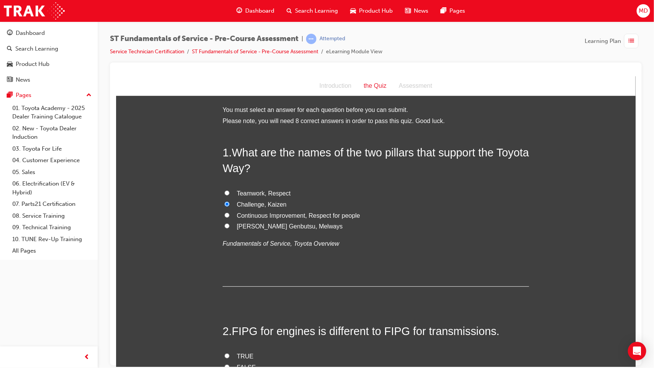
radio input "true"
click at [266, 204] on span "Challenge, Kaizen" at bounding box center [261, 204] width 50 height 7
click at [229, 204] on input "Challenge, Kaizen" at bounding box center [226, 203] width 5 height 5
radio input "true"
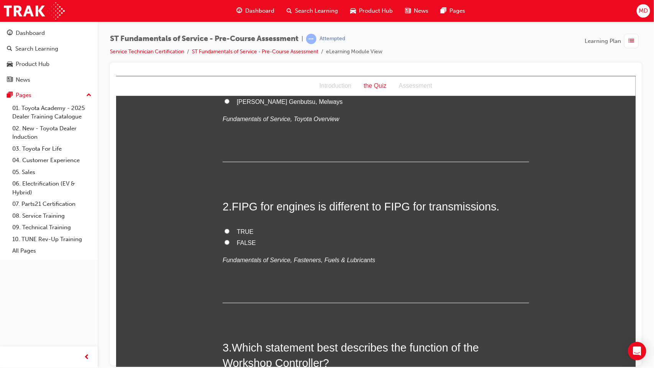
scroll to position [119, 0]
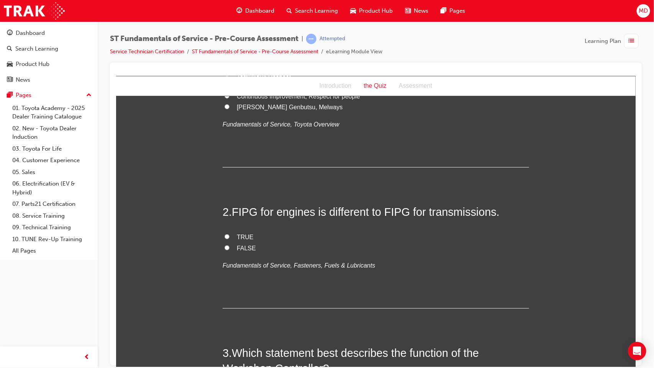
click at [242, 222] on span "TRUE" at bounding box center [244, 236] width 17 height 7
click at [229, 222] on input "TRUE" at bounding box center [226, 236] width 5 height 5
radio input "true"
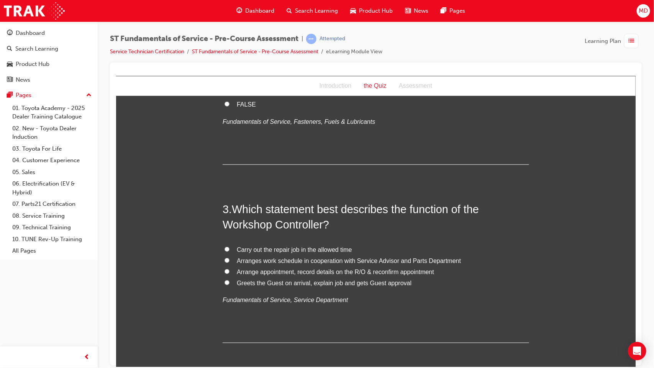
scroll to position [263, 0]
click at [289, 222] on span "Arranges work schedule in cooperation with Service Advisor and Parts Department" at bounding box center [348, 260] width 224 height 7
click at [229, 222] on input "Arranges work schedule in cooperation with Service Advisor and Parts Department" at bounding box center [226, 259] width 5 height 5
radio input "true"
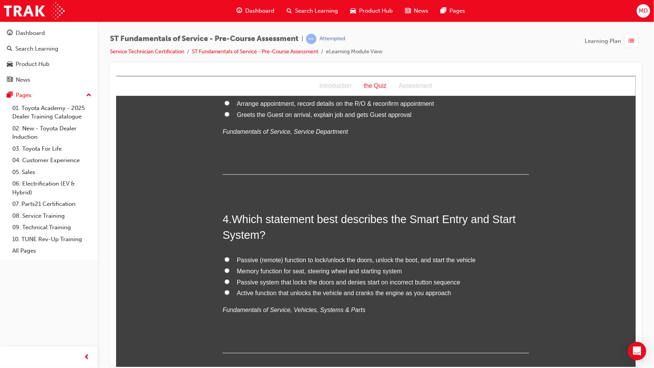
scroll to position [430, 0]
click at [315, 222] on span "Passive (remote) function to lock/unlock the doors, unlock the boot, and start …" at bounding box center [355, 260] width 239 height 7
click at [229, 222] on input "Passive (remote) function to lock/unlock the doors, unlock the boot, and start …" at bounding box center [226, 259] width 5 height 5
radio input "true"
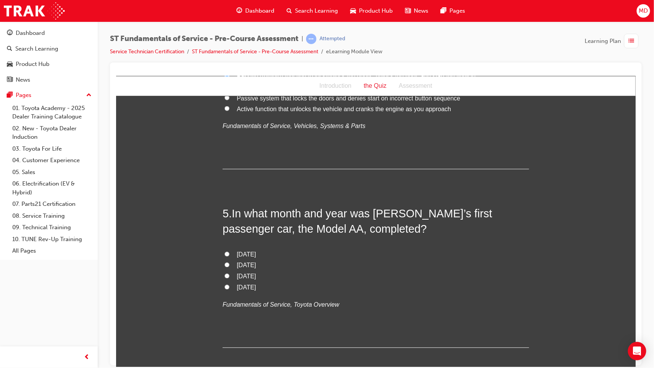
scroll to position [615, 0]
click at [252, 222] on span "[DATE]" at bounding box center [245, 286] width 19 height 7
click at [229, 222] on input "[DATE]" at bounding box center [226, 285] width 5 height 5
radio input "true"
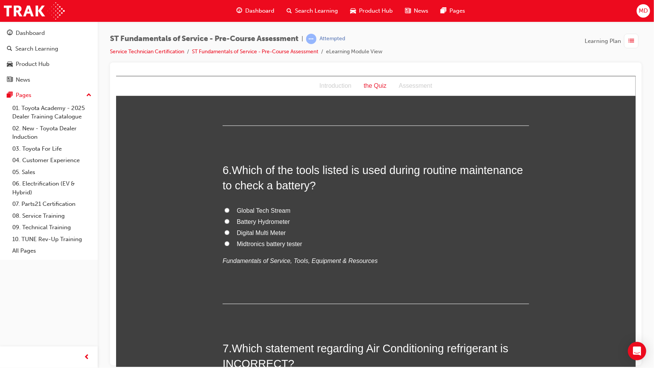
scroll to position [833, 0]
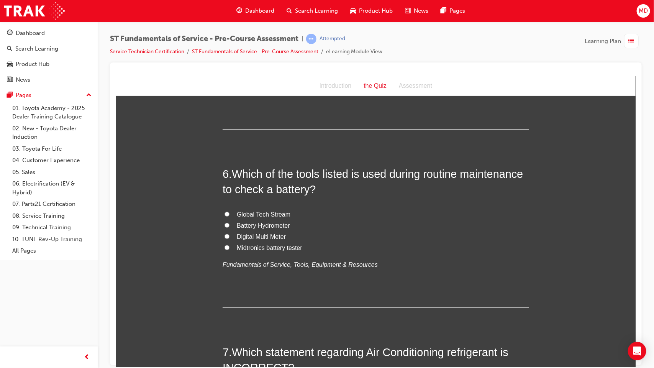
click at [251, 222] on span "Midtronics battery tester" at bounding box center [268, 247] width 65 height 7
click at [229, 222] on input "Midtronics battery tester" at bounding box center [226, 246] width 5 height 5
radio input "true"
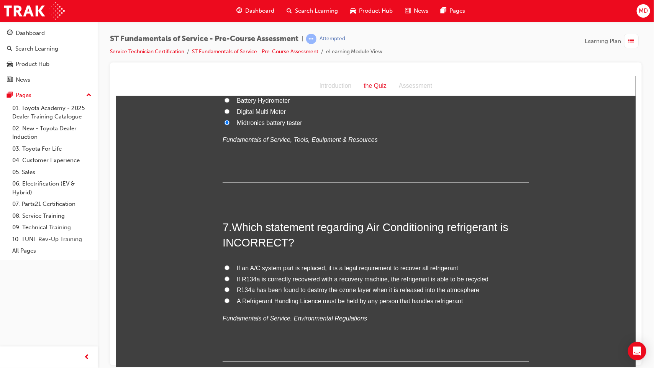
scroll to position [964, 0]
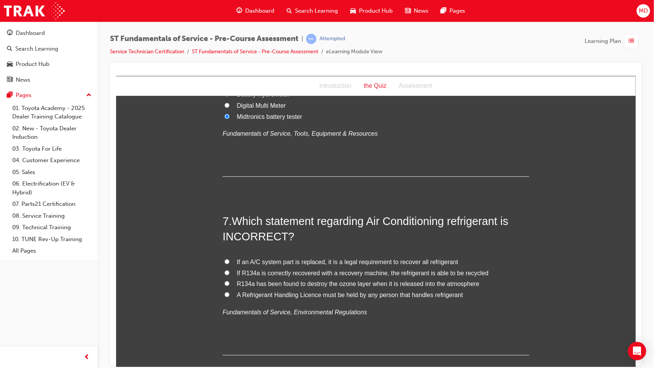
click at [300, 222] on span "If R134a is correctly recovered with a recovery machine, the refrigerant is abl…" at bounding box center [362, 272] width 252 height 7
click at [229, 222] on input "If R134a is correctly recovered with a recovery machine, the refrigerant is abl…" at bounding box center [226, 272] width 5 height 5
radio input "true"
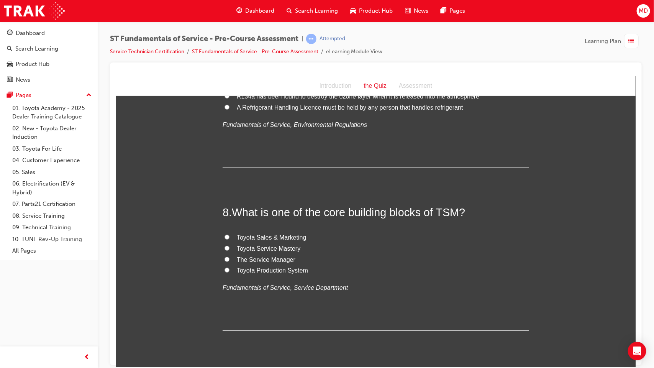
scroll to position [1152, 0]
click at [276, 222] on span "Toyota Service Mastery" at bounding box center [268, 247] width 64 height 7
click at [229, 222] on input "Toyota Service Mastery" at bounding box center [226, 247] width 5 height 5
radio input "true"
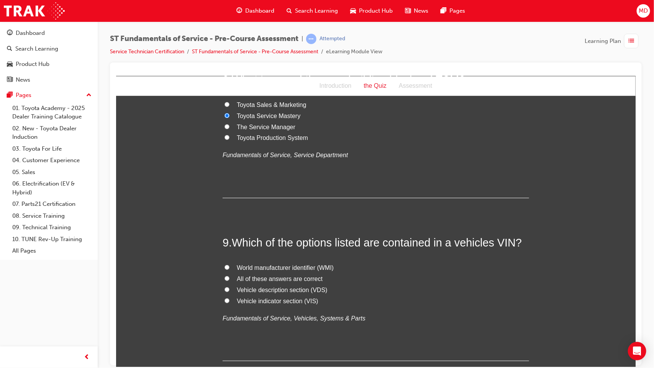
scroll to position [1284, 0]
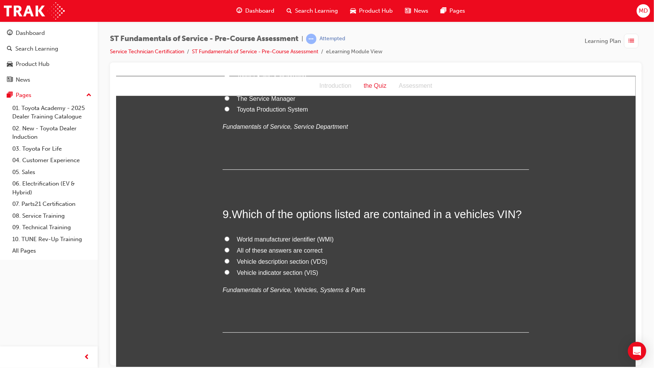
scroll to position [1312, 0]
click at [260, 222] on span "All of these answers are correct" at bounding box center [279, 249] width 86 height 7
click at [229, 222] on input "All of these answers are correct" at bounding box center [226, 249] width 5 height 5
radio input "true"
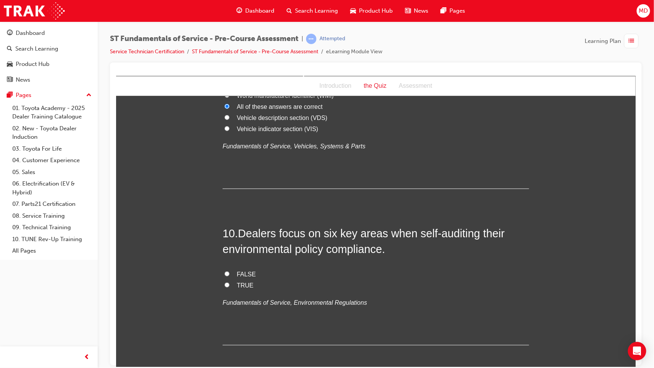
scroll to position [1456, 0]
click at [224, 222] on input "TRUE" at bounding box center [226, 283] width 5 height 5
radio input "true"
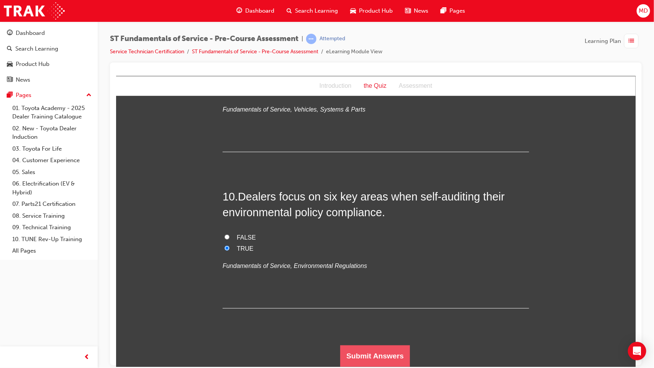
click at [361, 222] on button "Submit Answers" at bounding box center [375, 355] width 70 height 21
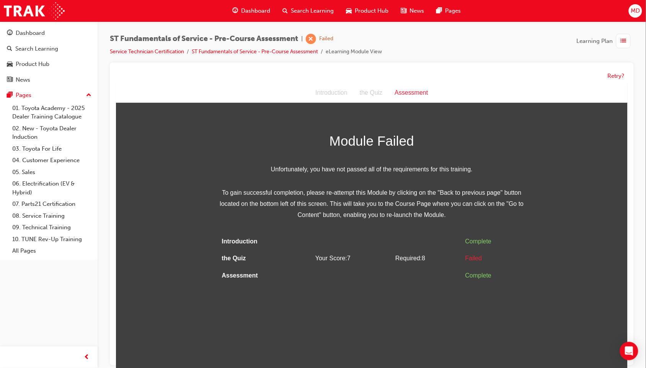
scroll to position [6, 0]
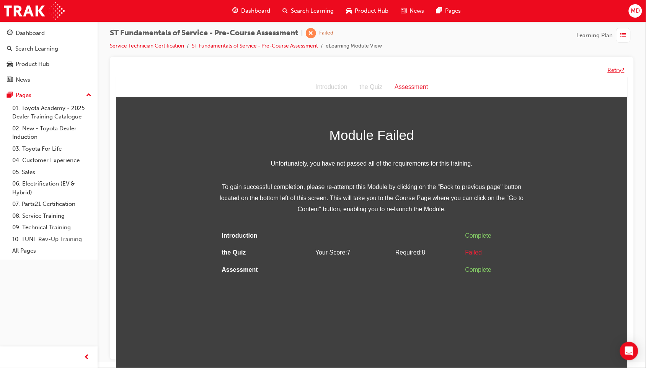
click at [523, 71] on button "Retry?" at bounding box center [616, 70] width 17 height 9
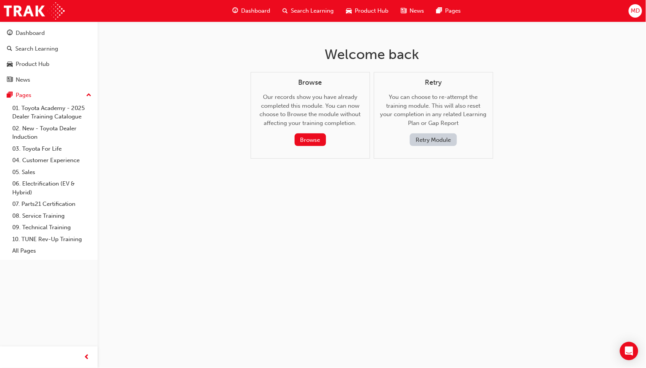
scroll to position [0, 0]
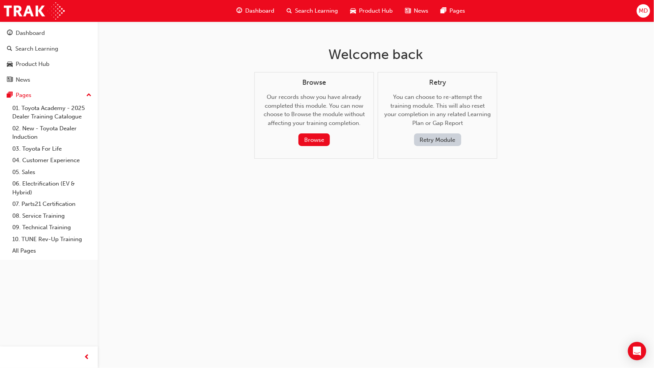
click at [449, 138] on button "Retry Module" at bounding box center [437, 139] width 47 height 13
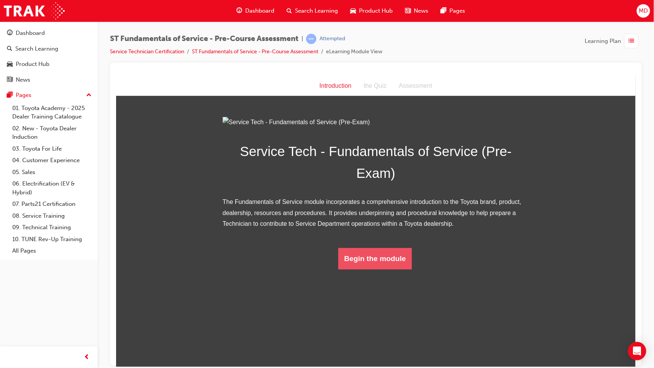
click at [368, 222] on button "Begin the module" at bounding box center [375, 257] width 74 height 21
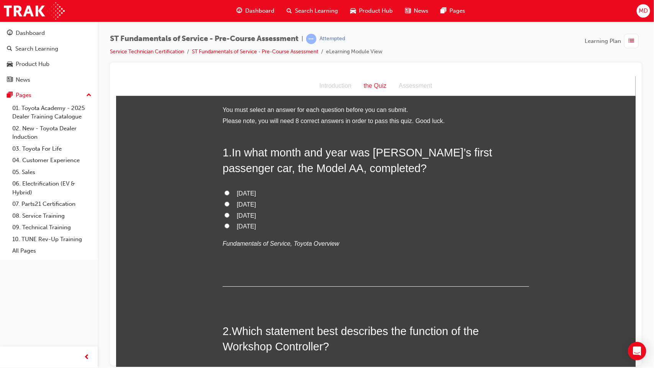
click at [250, 215] on span "[DATE]" at bounding box center [245, 215] width 19 height 7
click at [229, 215] on input "[DATE]" at bounding box center [226, 214] width 5 height 5
radio input "true"
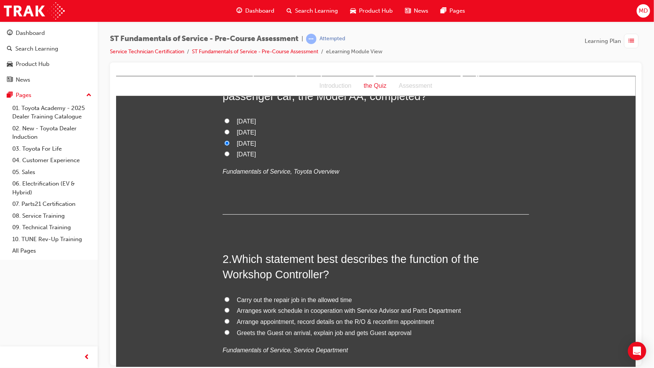
scroll to position [103, 0]
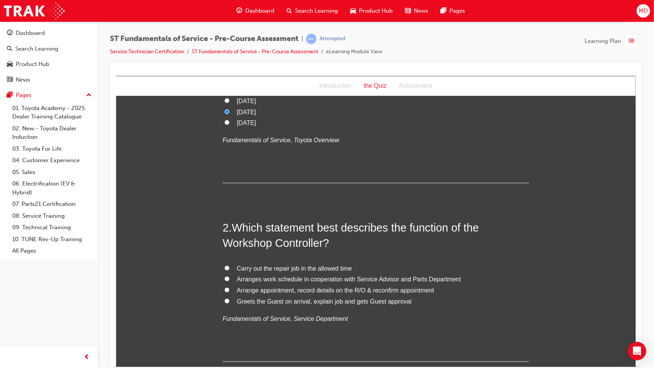
click at [293, 222] on span "Greets the Guest on arrival, explain job and gets Guest approval" at bounding box center [323, 301] width 175 height 7
click at [229, 222] on input "Greets the Guest on arrival, explain job and gets Guest approval" at bounding box center [226, 300] width 5 height 5
radio input "true"
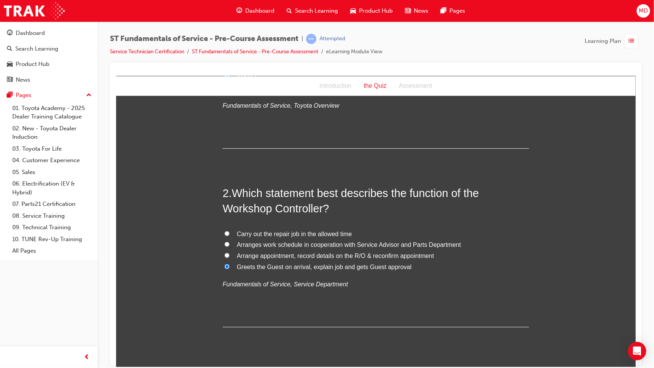
scroll to position [138, 0]
click at [227, 222] on label "Arranges work schedule in cooperation with Service Advisor and Parts Department" at bounding box center [375, 244] width 306 height 11
click at [227, 222] on input "Arranges work schedule in cooperation with Service Advisor and Parts Department" at bounding box center [226, 243] width 5 height 5
radio input "true"
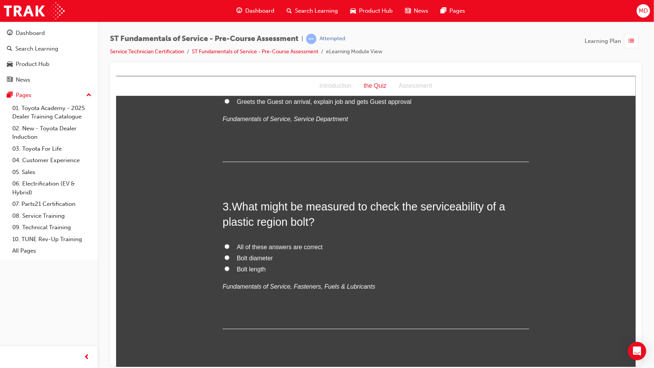
scroll to position [303, 0]
click at [224, 222] on input "All of these answers are correct" at bounding box center [226, 245] width 5 height 5
radio input "true"
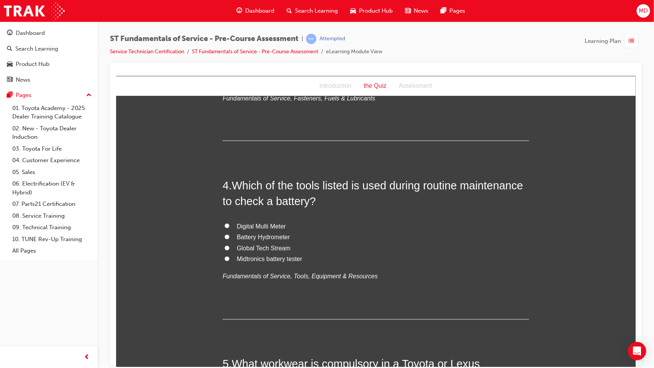
scroll to position [497, 0]
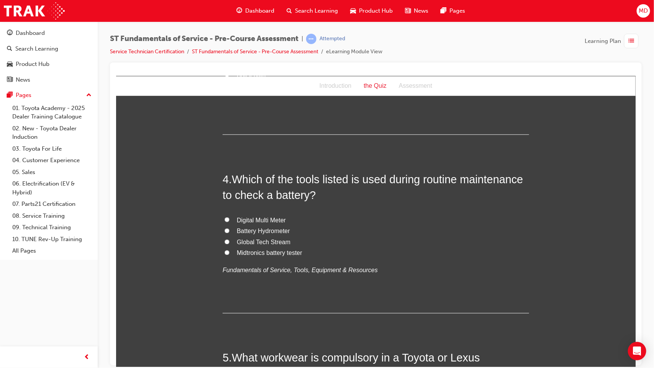
click at [224, 220] on input "Digital Multi Meter" at bounding box center [226, 219] width 5 height 5
radio input "true"
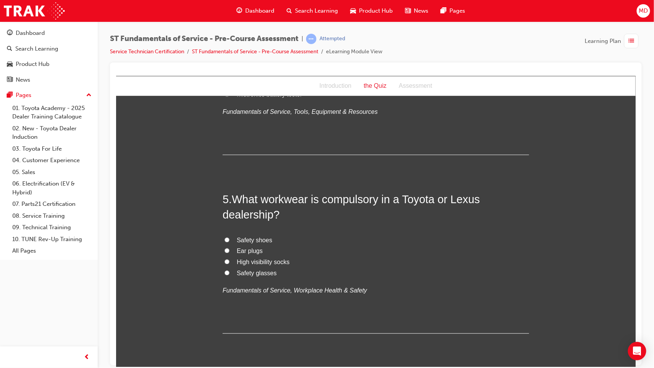
scroll to position [656, 0]
click at [224, 222] on input "Safety shoes" at bounding box center [226, 239] width 5 height 5
radio input "true"
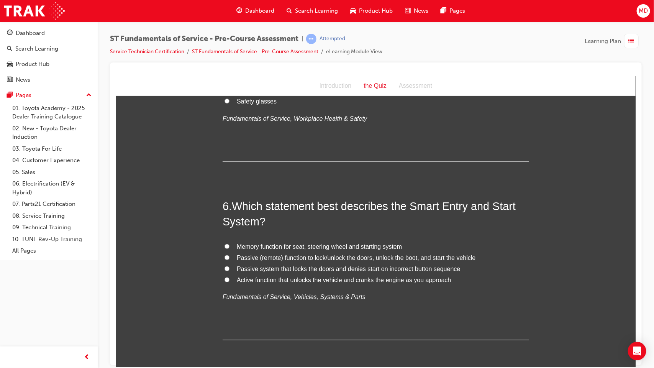
scroll to position [828, 0]
click at [249, 222] on span "Passive (remote) function to lock/unlock the doors, unlock the boot, and start …" at bounding box center [355, 256] width 239 height 7
click at [229, 222] on input "Passive (remote) function to lock/unlock the doors, unlock the boot, and start …" at bounding box center [226, 256] width 5 height 5
radio input "true"
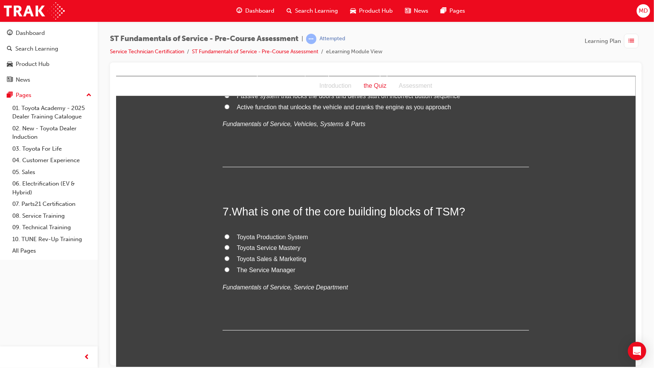
scroll to position [1000, 0]
click at [224, 222] on input "Toyota Service Mastery" at bounding box center [226, 246] width 5 height 5
radio input "true"
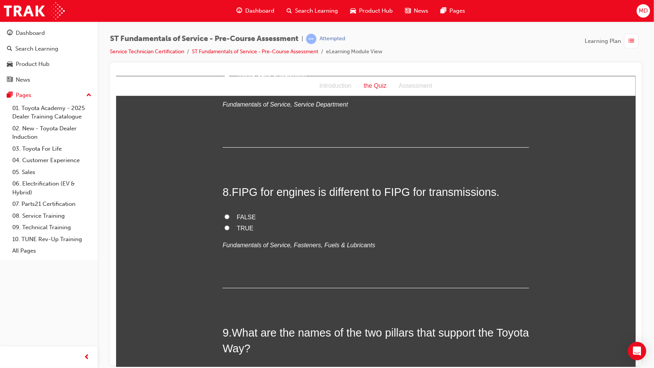
scroll to position [1186, 0]
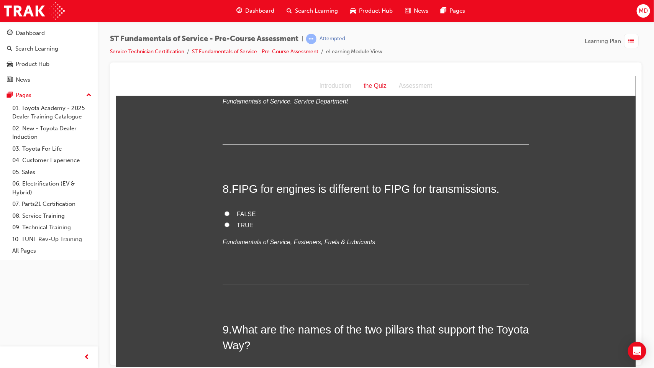
click at [224, 222] on input "TRUE" at bounding box center [226, 224] width 5 height 5
radio input "true"
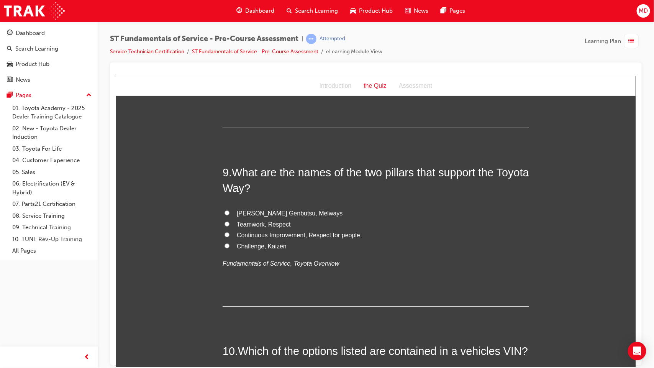
scroll to position [1343, 0]
click at [226, 222] on label "Challenge, Kaizen" at bounding box center [375, 245] width 306 height 11
click at [226, 222] on input "Challenge, Kaizen" at bounding box center [226, 244] width 5 height 5
radio input "true"
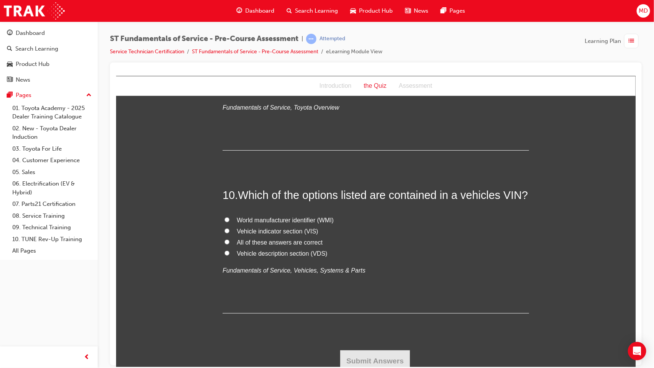
scroll to position [1504, 0]
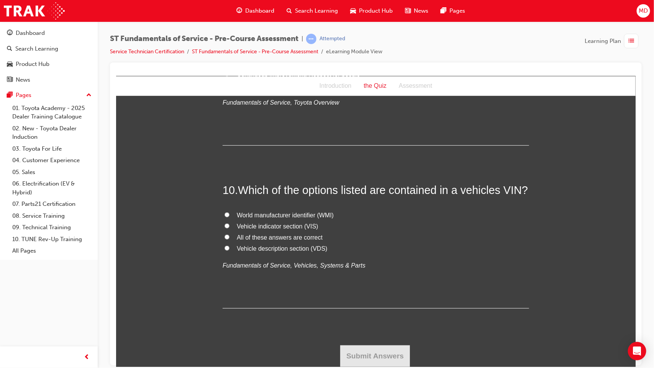
click at [224, 216] on input "World manufacturer identifier (WMI)" at bounding box center [226, 214] width 5 height 5
radio input "true"
click at [224, 222] on input "All of these answers are correct" at bounding box center [226, 236] width 5 height 5
radio input "true"
click at [358, 222] on button "Submit Answers" at bounding box center [375, 355] width 70 height 21
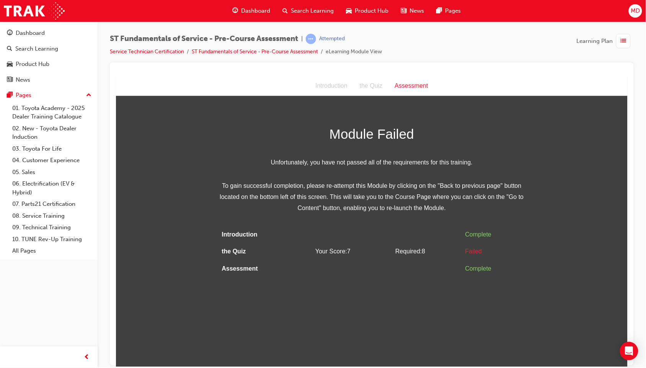
scroll to position [6, 0]
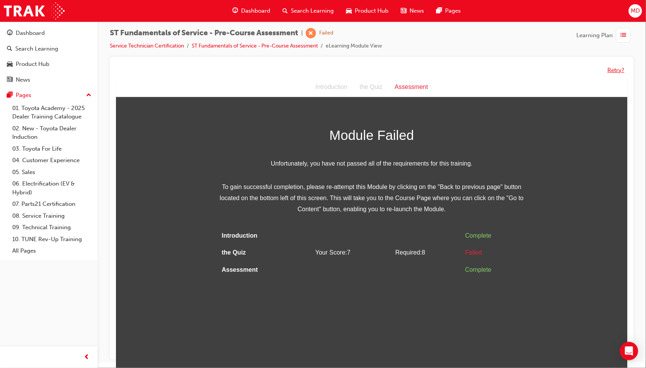
click at [523, 69] on button "Retry?" at bounding box center [616, 70] width 17 height 9
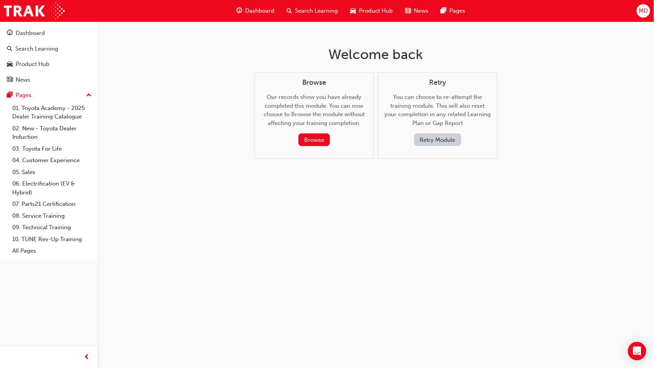
click at [454, 144] on button "Retry Module" at bounding box center [437, 139] width 47 height 13
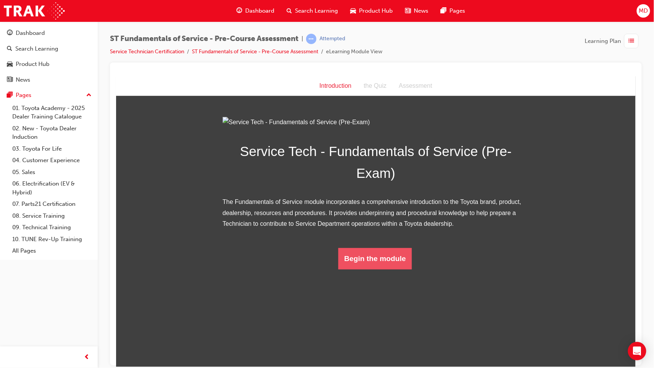
click at [375, 222] on button "Begin the module" at bounding box center [375, 257] width 74 height 21
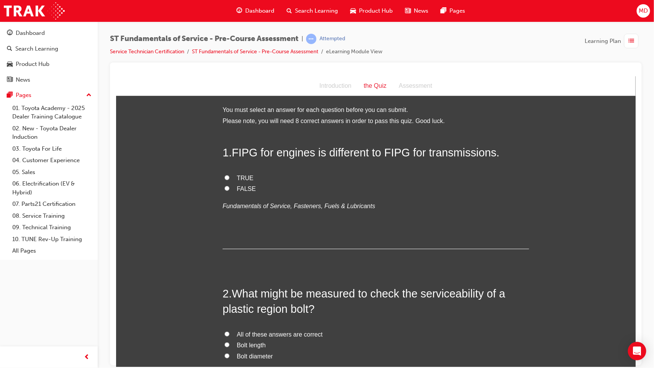
click at [224, 175] on input "TRUE" at bounding box center [226, 177] width 5 height 5
radio input "true"
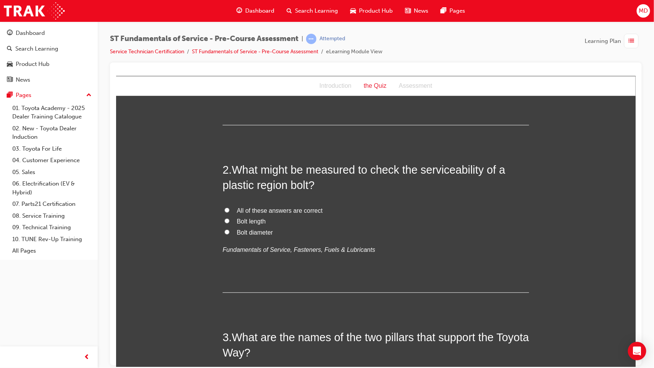
scroll to position [123, 0]
click at [224, 208] on input "All of these answers are correct" at bounding box center [226, 210] width 5 height 5
radio input "true"
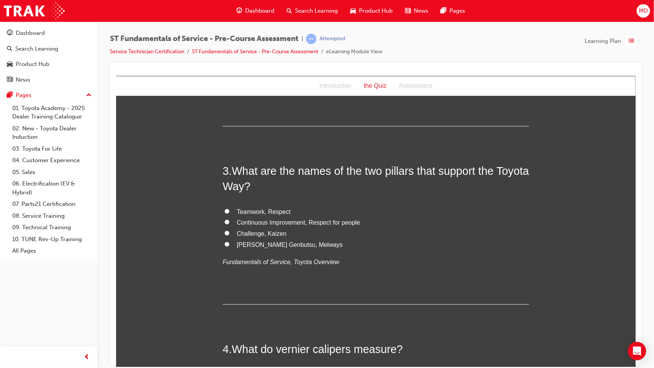
scroll to position [290, 0]
click at [224, 222] on input "Challenge, Kaizen" at bounding box center [226, 232] width 5 height 5
radio input "true"
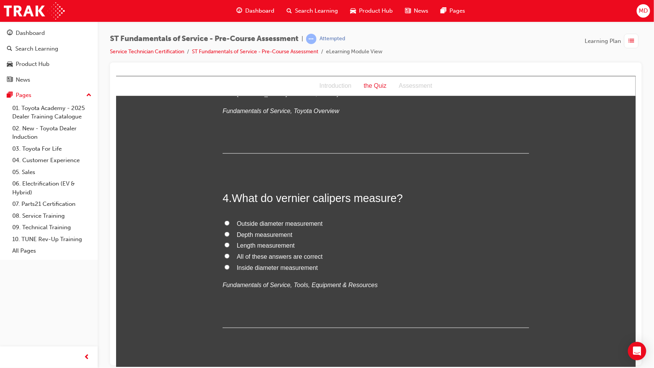
scroll to position [441, 0]
click at [224, 222] on input "All of these answers are correct" at bounding box center [226, 255] width 5 height 5
radio input "true"
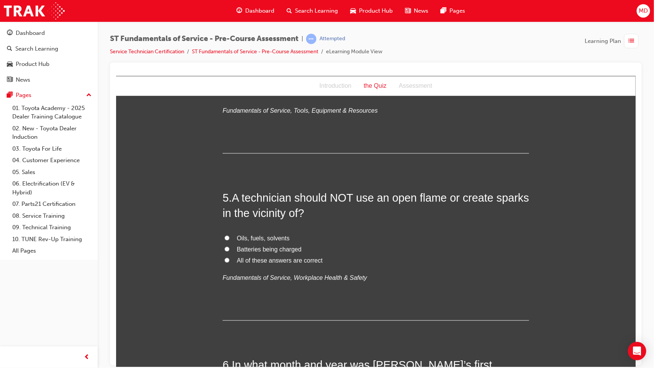
scroll to position [617, 0]
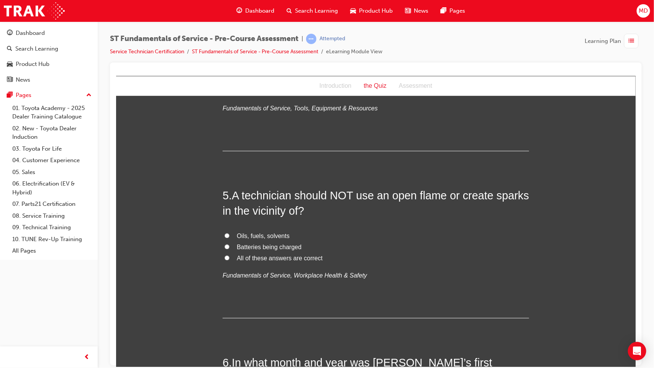
click at [224, 222] on label "All of these answers are correct" at bounding box center [375, 258] width 306 height 11
click at [224, 222] on input "All of these answers are correct" at bounding box center [226, 257] width 5 height 5
radio input "true"
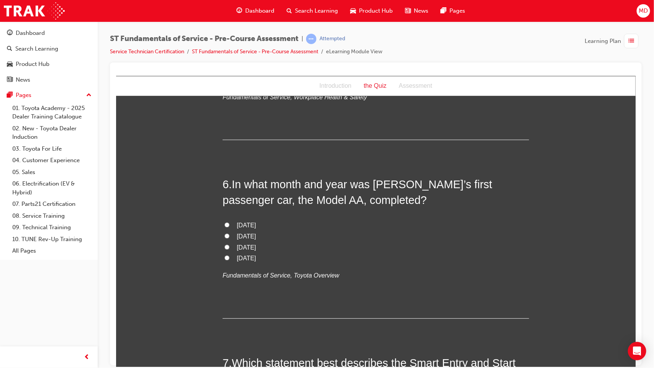
scroll to position [797, 0]
click at [224, 222] on input "[DATE]" at bounding box center [226, 256] width 5 height 5
radio input "true"
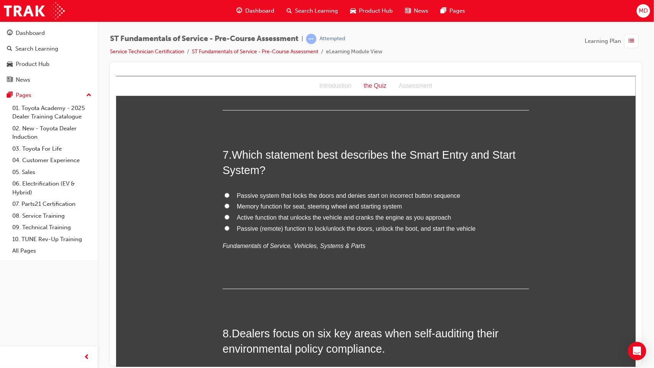
scroll to position [1004, 0]
click at [224, 222] on input "Passive (remote) function to lock/unlock the doors, unlock the boot, and start …" at bounding box center [226, 227] width 5 height 5
radio input "true"
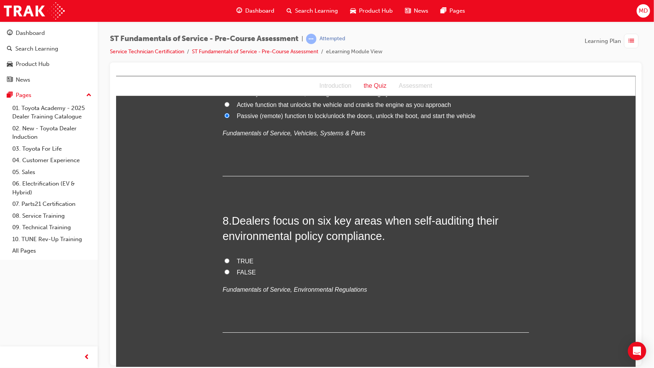
scroll to position [1117, 0]
click at [224, 222] on input "TRUE" at bounding box center [226, 259] width 5 height 5
radio input "true"
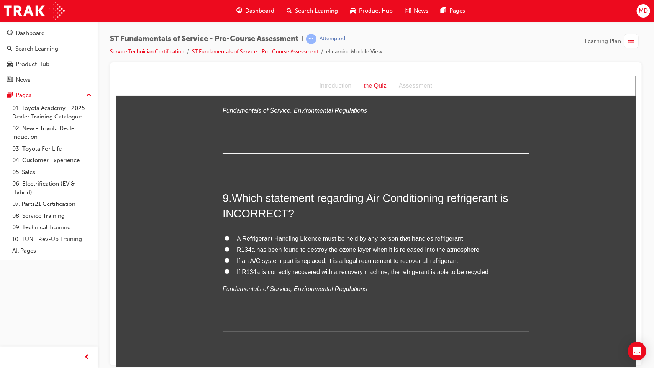
scroll to position [1299, 0]
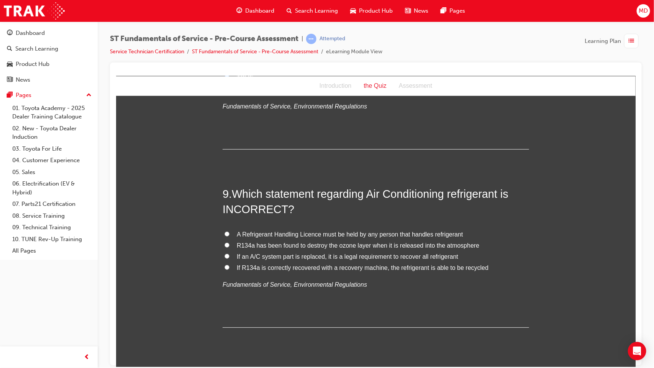
click at [228, 222] on label "If R134a is correctly recovered with a recovery machine, the refrigerant is abl…" at bounding box center [375, 267] width 306 height 11
click at [228, 222] on input "If R134a is correctly recovered with a recovery machine, the refrigerant is abl…" at bounding box center [226, 266] width 5 height 5
radio input "true"
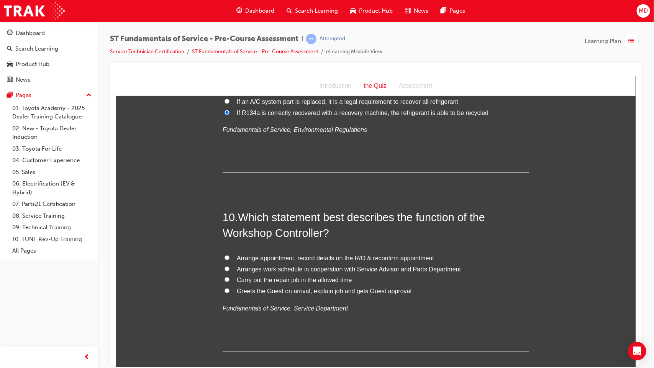
scroll to position [1498, 0]
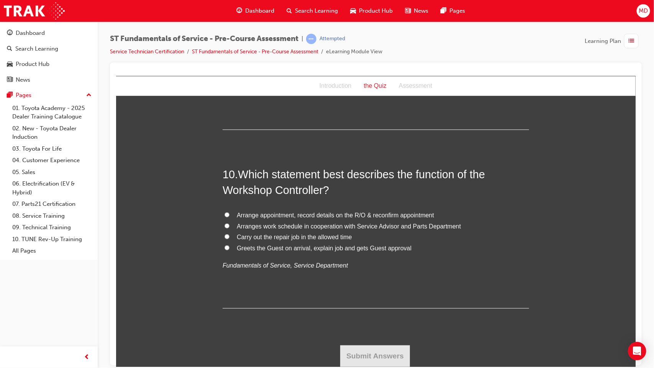
click at [227, 222] on label "Arranges work schedule in cooperation with Service Advisor and Parts Department" at bounding box center [375, 226] width 306 height 11
click at [227, 222] on input "Arranges work schedule in cooperation with Service Advisor and Parts Department" at bounding box center [226, 225] width 5 height 5
radio input "true"
click at [341, 222] on button "Submit Answers" at bounding box center [375, 355] width 70 height 21
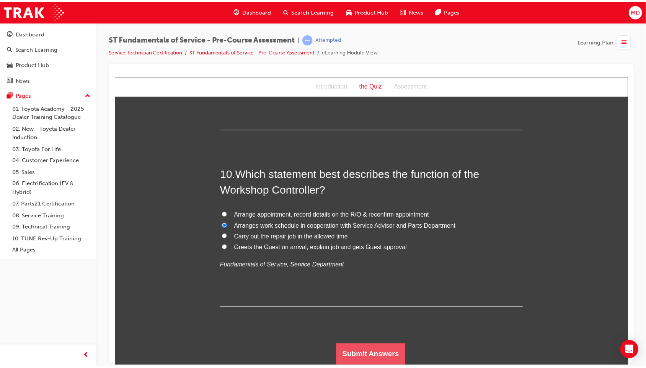
scroll to position [0, 0]
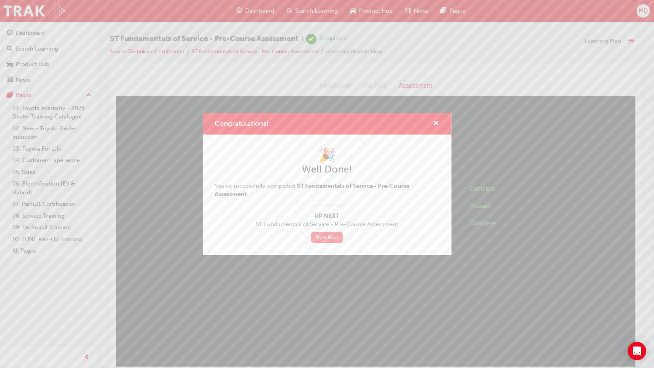
click at [340, 222] on link "Start Now" at bounding box center [327, 237] width 32 height 11
click at [323, 222] on link "Start Now" at bounding box center [327, 237] width 32 height 11
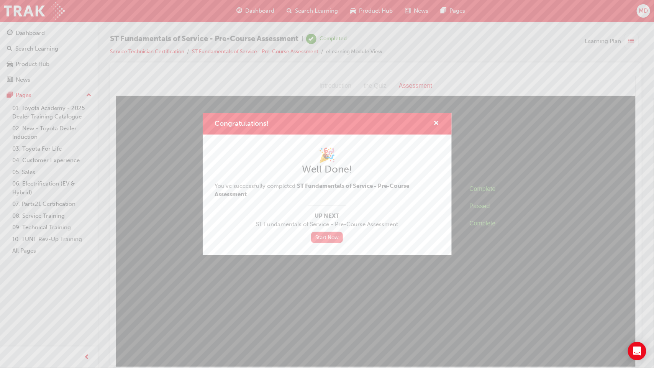
click at [323, 222] on link "Start Now" at bounding box center [327, 237] width 32 height 11
click at [435, 126] on span "cross-icon" at bounding box center [436, 123] width 6 height 7
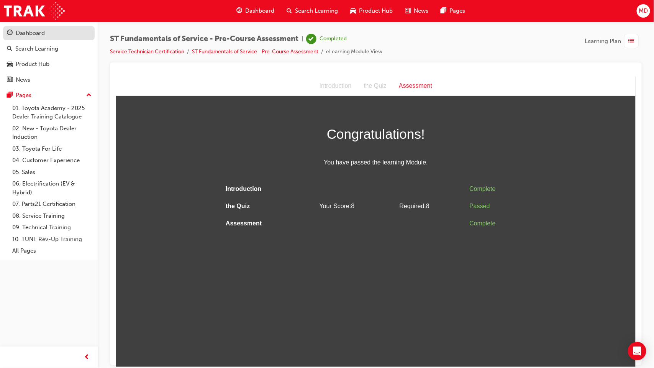
click at [54, 36] on div "Dashboard" at bounding box center [49, 33] width 84 height 10
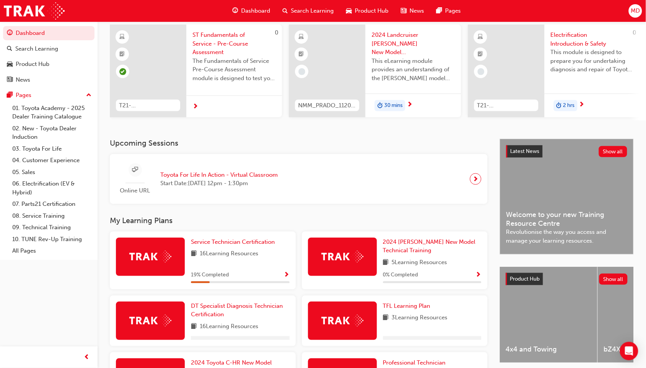
scroll to position [63, 0]
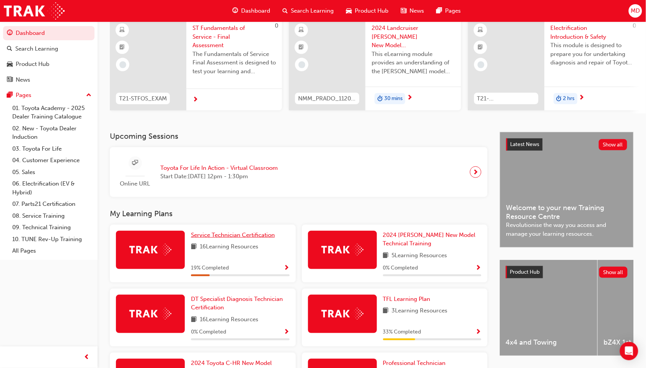
click at [244, 222] on span "Service Technician Certification" at bounding box center [233, 234] width 84 height 7
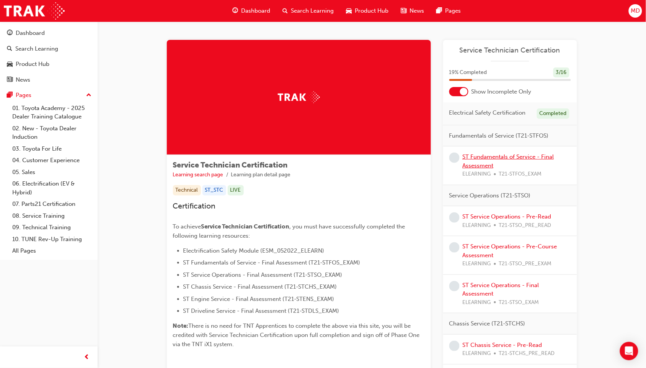
click at [505, 156] on link "ST Fundamentals of Service - Final Assessment" at bounding box center [509, 161] width 92 height 16
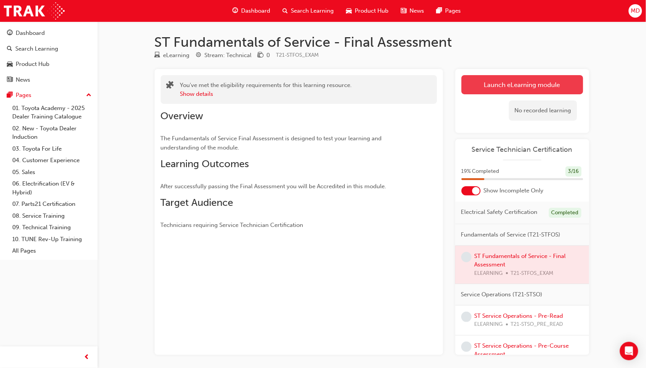
click at [520, 86] on link "Launch eLearning module" at bounding box center [523, 84] width 122 height 19
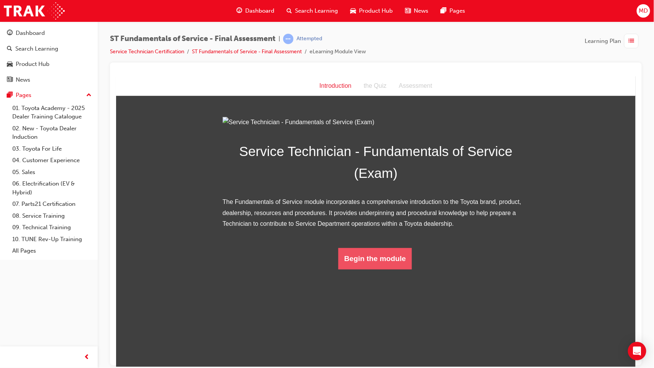
click at [362, 222] on button "Begin the module" at bounding box center [375, 257] width 74 height 21
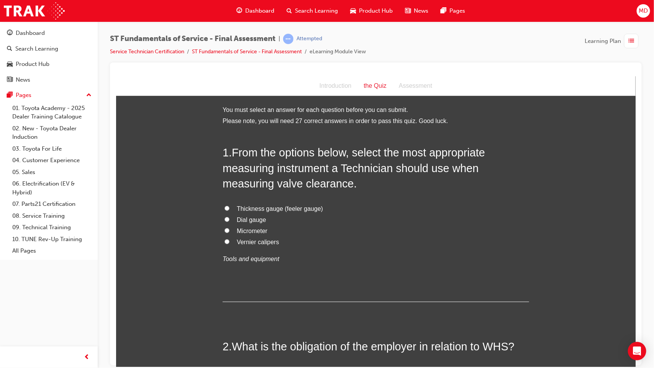
click at [275, 208] on span "Thickness gauge (feeler gauge)" at bounding box center [279, 208] width 86 height 7
click at [229, 208] on input "Thickness gauge (feeler gauge)" at bounding box center [226, 207] width 5 height 5
radio input "true"
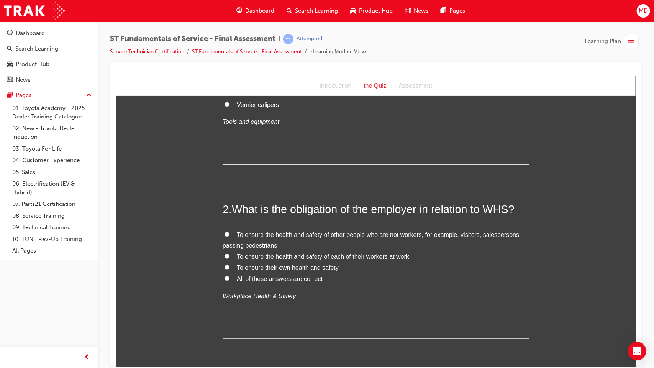
scroll to position [139, 0]
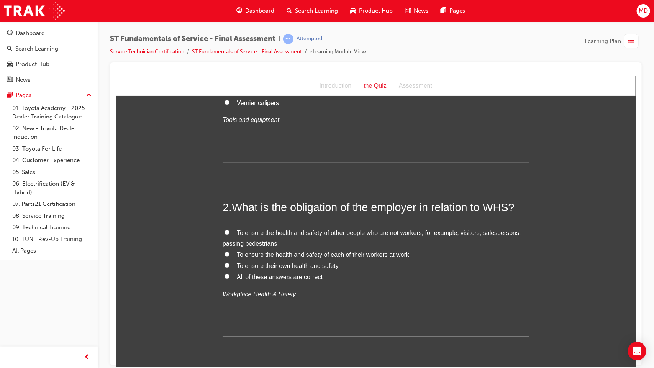
click at [273, 222] on span "All of these answers are correct" at bounding box center [279, 276] width 86 height 7
click at [229, 222] on input "All of these answers are correct" at bounding box center [226, 275] width 5 height 5
radio input "true"
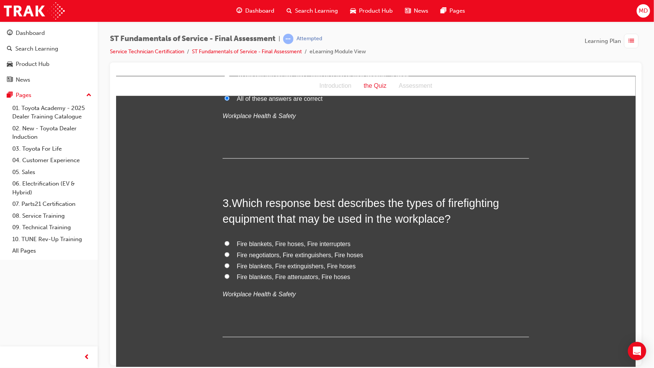
scroll to position [328, 0]
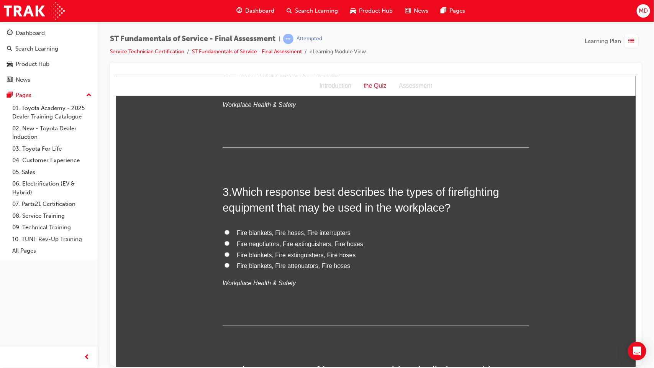
click at [271, 222] on span "Fire blankets, Fire extinguishers, Fire hoses" at bounding box center [295, 254] width 119 height 7
click at [229, 222] on input "Fire blankets, Fire extinguishers, Fire hoses" at bounding box center [226, 254] width 5 height 5
radio input "true"
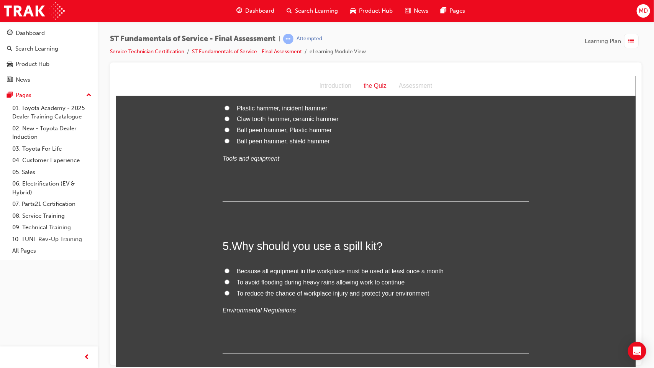
scroll to position [632, 0]
click at [230, 222] on label "To reduce the chance of workplace injury and protect your environment" at bounding box center [375, 291] width 306 height 11
click at [229, 222] on input "To reduce the chance of workplace injury and protect your environment" at bounding box center [226, 291] width 5 height 5
radio input "true"
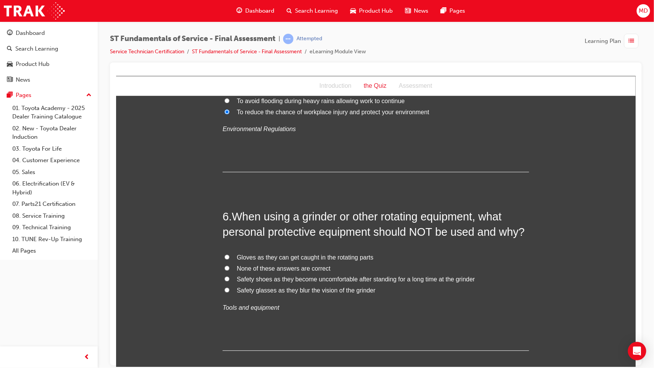
scroll to position [813, 0]
click at [251, 222] on span "Gloves as they can get caught in the rotating parts" at bounding box center [304, 256] width 137 height 7
click at [229, 222] on input "Gloves as they can get caught in the rotating parts" at bounding box center [226, 256] width 5 height 5
radio input "true"
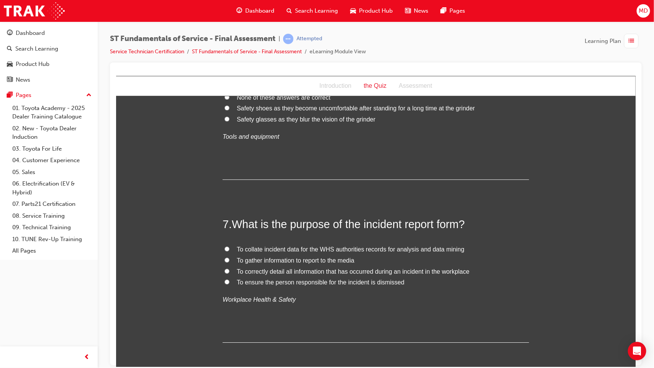
scroll to position [992, 0]
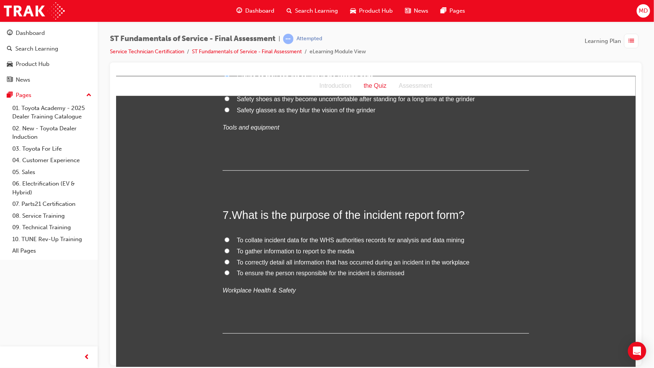
click at [280, 222] on span "To correctly detail all information that has occurred during an incident in the…" at bounding box center [352, 261] width 232 height 7
click at [229, 222] on input "To correctly detail all information that has occurred during an incident in the…" at bounding box center [226, 261] width 5 height 5
radio input "true"
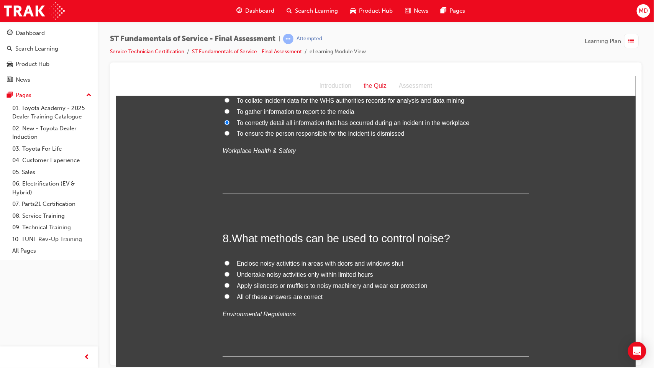
scroll to position [1132, 0]
click at [225, 222] on input "All of these answers are correct" at bounding box center [226, 295] width 5 height 5
radio input "true"
click at [224, 222] on input "All of these answers are correct" at bounding box center [226, 295] width 5 height 5
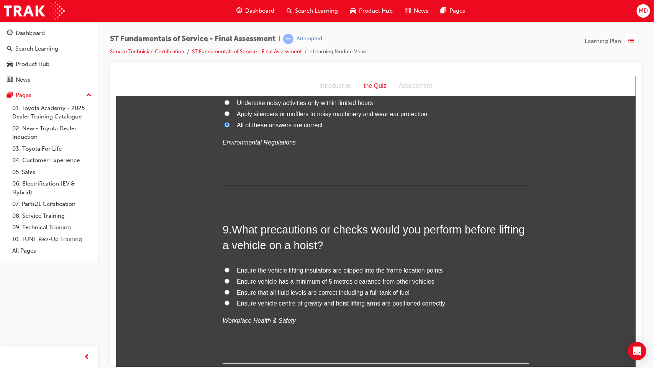
scroll to position [1304, 0]
click at [224, 222] on label "Ensure that all fluid levels are correct including a full tank of fuel" at bounding box center [375, 291] width 306 height 11
click at [224, 222] on input "Ensure that all fluid levels are correct including a full tank of fuel" at bounding box center [226, 290] width 5 height 5
radio input "true"
click at [226, 222] on label "Ensure the vehicle lifting insulators are clipped into the frame location points" at bounding box center [375, 268] width 306 height 11
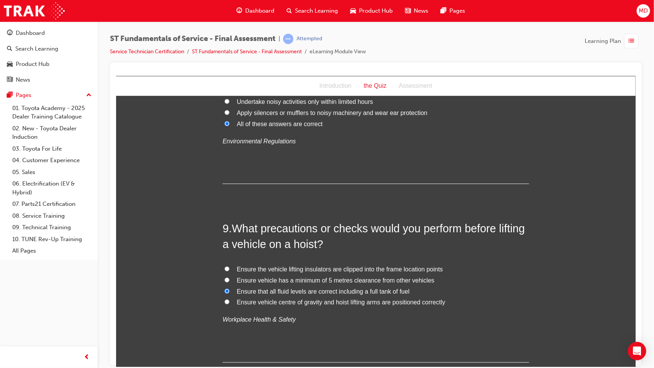
click at [226, 222] on input "Ensure the vehicle lifting insulators are clipped into the frame location points" at bounding box center [226, 268] width 5 height 5
radio input "true"
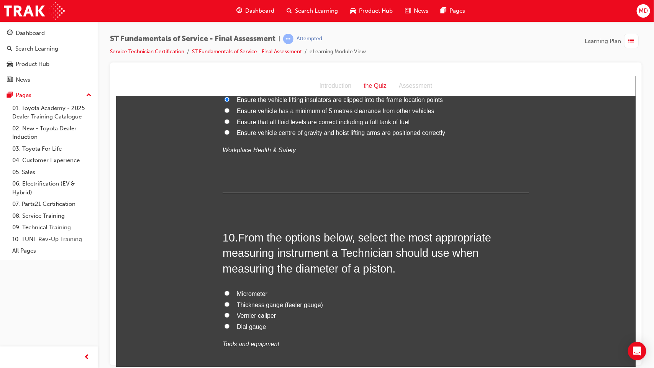
scroll to position [1474, 0]
click at [224, 222] on input "Micrometer" at bounding box center [226, 292] width 5 height 5
radio input "true"
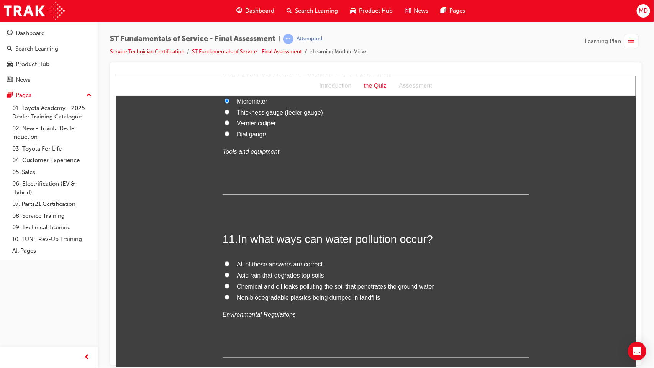
scroll to position [1666, 0]
click at [224, 222] on input "Chemical and oil leaks polluting the soil that penetrates the ground water" at bounding box center [226, 285] width 5 height 5
radio input "true"
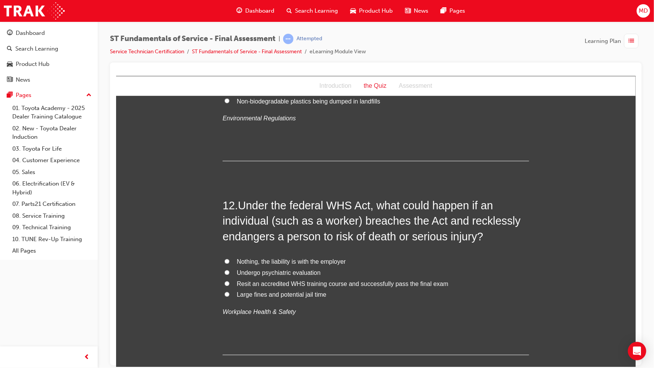
scroll to position [1862, 0]
click at [224, 222] on input "Large fines and potential jail time" at bounding box center [226, 293] width 5 height 5
radio input "true"
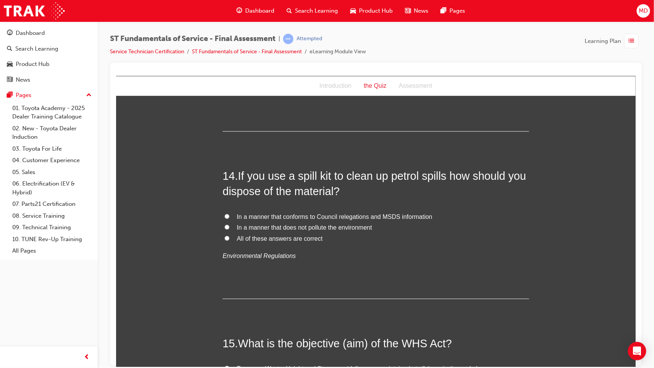
scroll to position [2279, 0]
click at [224, 222] on input "All of these answers are correct" at bounding box center [226, 238] width 5 height 5
radio input "true"
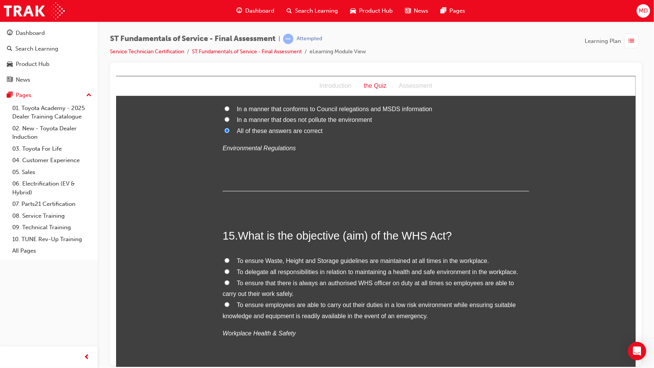
scroll to position [2388, 0]
click at [261, 222] on span "To ensure employees are able to carry out their duties in a low risk environmen…" at bounding box center [368, 309] width 293 height 18
click at [229, 222] on input "To ensure employees are able to carry out their duties in a low risk environmen…" at bounding box center [226, 303] width 5 height 5
radio input "true"
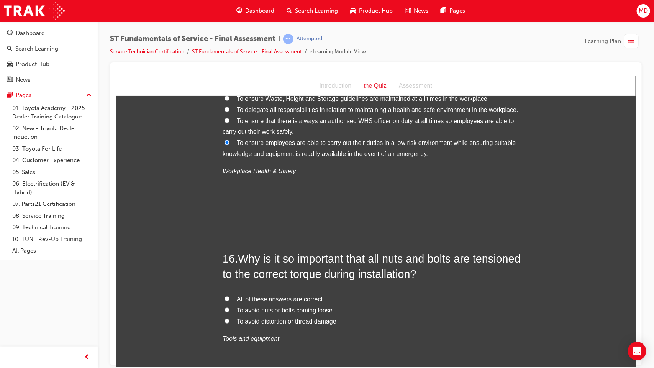
scroll to position [2549, 0]
click at [250, 222] on span "All of these answers are correct" at bounding box center [279, 298] width 86 height 7
click at [229, 222] on input "All of these answers are correct" at bounding box center [226, 297] width 5 height 5
radio input "true"
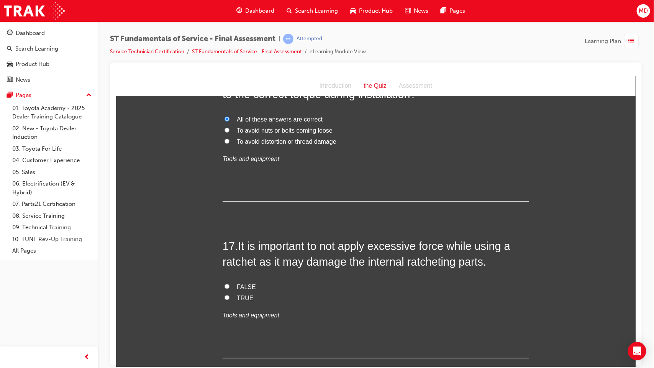
scroll to position [2729, 0]
click at [222, 222] on label "TRUE" at bounding box center [375, 296] width 306 height 11
click at [224, 222] on input "TRUE" at bounding box center [226, 296] width 5 height 5
radio input "true"
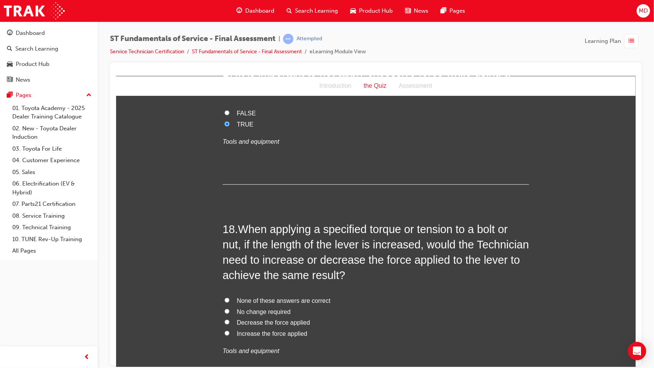
scroll to position [2903, 0]
click at [254, 222] on span "Decrease the force applied" at bounding box center [272, 321] width 73 height 7
click at [229, 222] on input "Decrease the force applied" at bounding box center [226, 320] width 5 height 5
radio input "true"
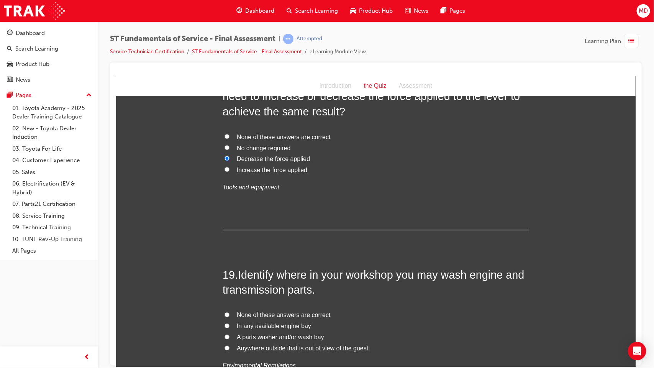
scroll to position [3066, 0]
click at [254, 222] on span "In any available engine bay" at bounding box center [273, 325] width 74 height 7
click at [229, 222] on input "In any available engine bay" at bounding box center [226, 324] width 5 height 5
radio input "true"
click at [255, 222] on span "A parts washer and/or wash bay" at bounding box center [279, 336] width 87 height 7
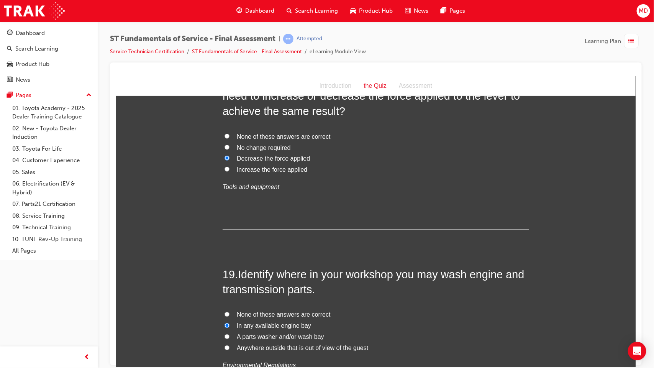
click at [229, 222] on input "A parts washer and/or wash bay" at bounding box center [226, 336] width 5 height 5
radio input "true"
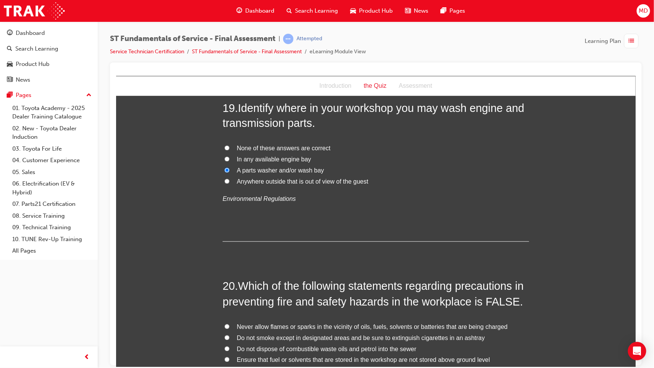
scroll to position [3234, 0]
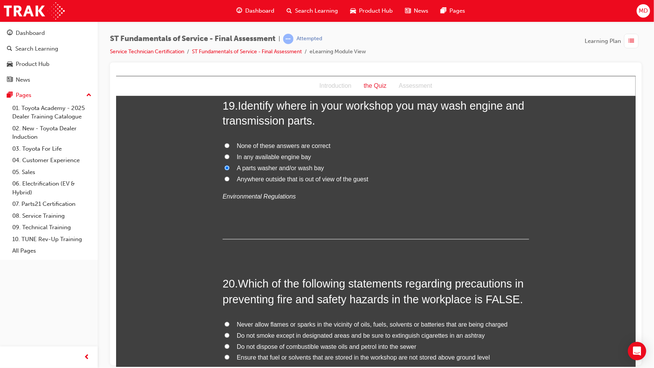
click at [224, 222] on input "Ensure that fuel or solvents that are stored in the workshop are not stored abo…" at bounding box center [226, 356] width 5 height 5
radio input "true"
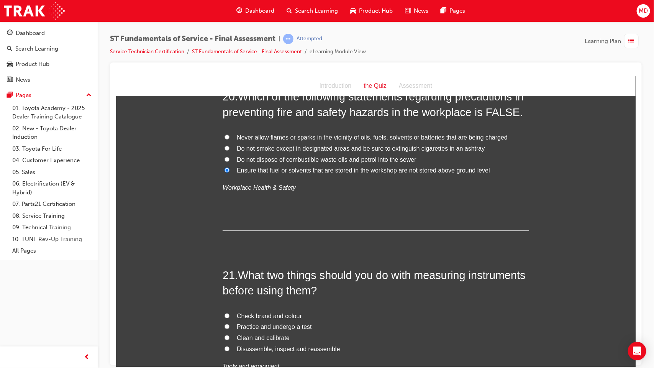
scroll to position [3422, 0]
click at [224, 222] on input "Check brand and colour" at bounding box center [226, 314] width 5 height 5
radio input "true"
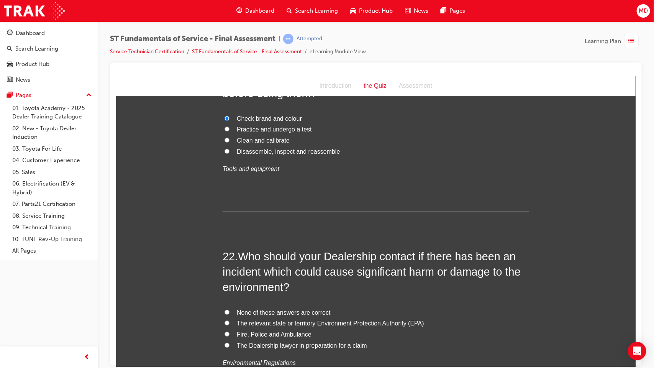
scroll to position [3616, 0]
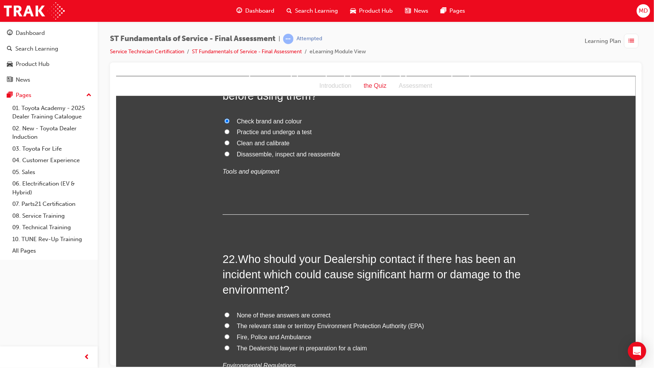
click at [225, 222] on input "The relevant state or territory Environment Protection Authority (EPA)" at bounding box center [226, 324] width 5 height 5
radio input "true"
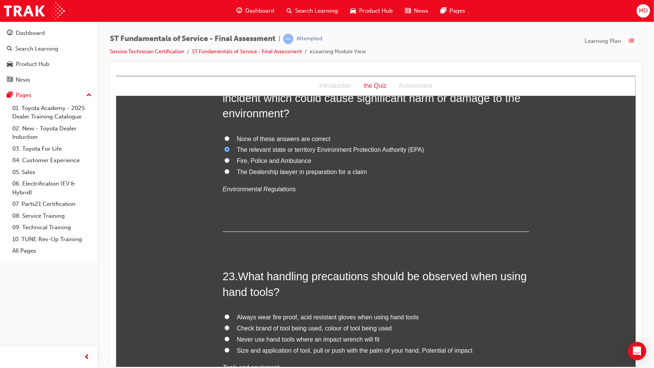
scroll to position [3793, 0]
click at [224, 222] on input "Size and application of tool, pull or push with the palm of your hand, Potentia…" at bounding box center [226, 348] width 5 height 5
radio input "true"
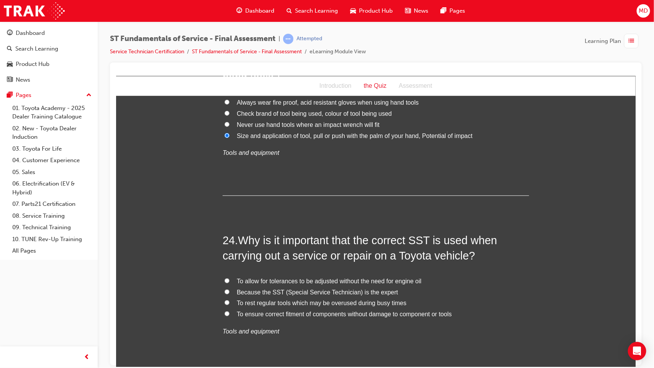
scroll to position [4008, 0]
click at [224, 222] on label "To ensure correct fitment of components without damage to component or tools" at bounding box center [375, 313] width 306 height 11
click at [224, 222] on input "To ensure correct fitment of components without damage to component or tools" at bounding box center [226, 312] width 5 height 5
radio input "true"
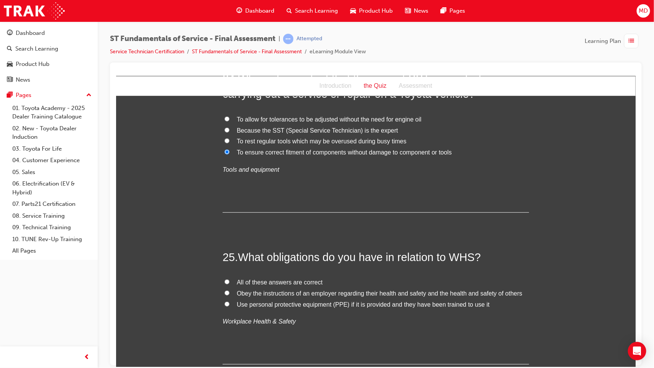
scroll to position [4169, 0]
click at [222, 222] on label "All of these answers are correct" at bounding box center [375, 281] width 306 height 11
click at [224, 222] on input "All of these answers are correct" at bounding box center [226, 280] width 5 height 5
radio input "true"
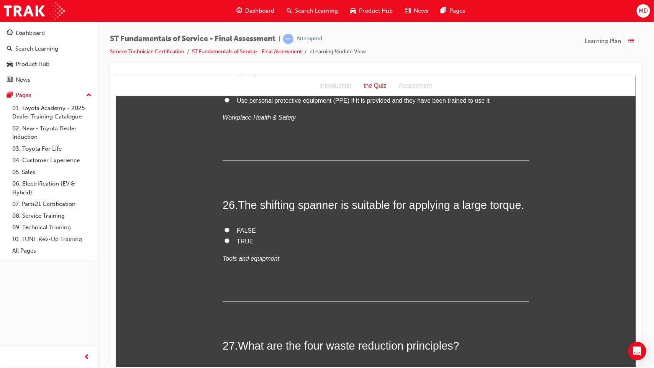
scroll to position [4372, 0]
click at [224, 222] on input "FALSE" at bounding box center [226, 229] width 5 height 5
radio input "true"
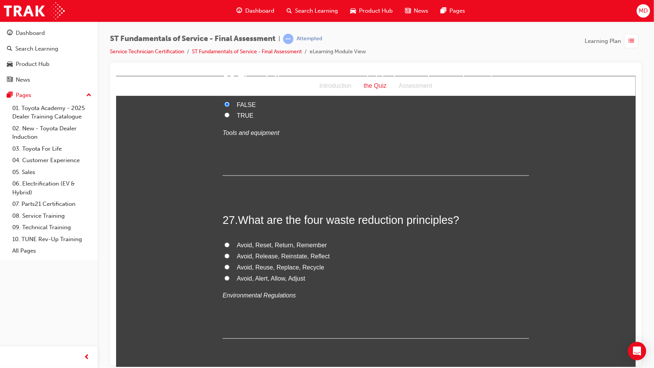
scroll to position [4501, 0]
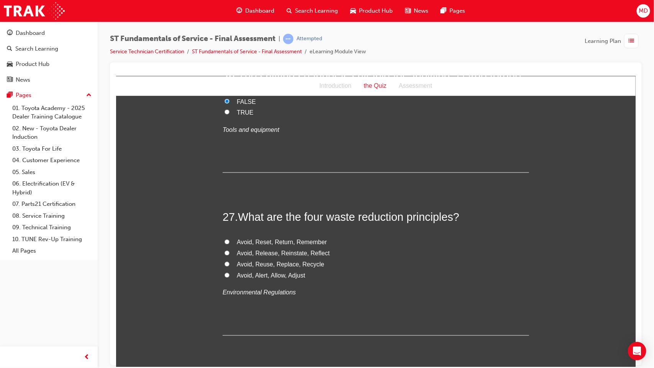
click at [224, 222] on input "Avoid, Reuse, Replace, Recycle" at bounding box center [226, 263] width 5 height 5
radio input "true"
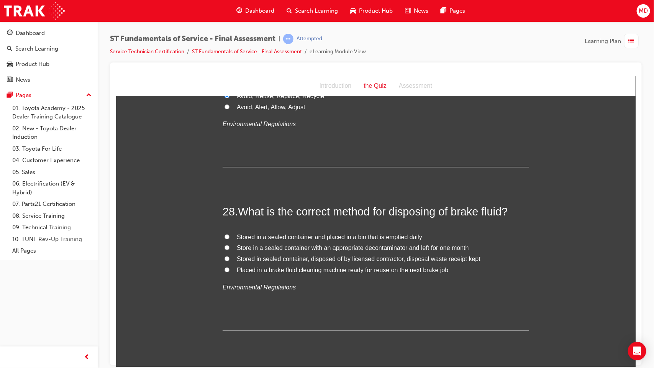
scroll to position [4671, 0]
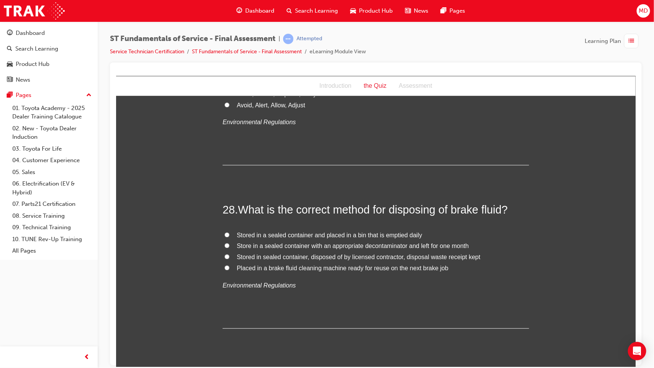
click at [222, 222] on label "Stored in sealed container, disposed of by licensed contractor, disposal waste …" at bounding box center [375, 256] width 306 height 11
click at [224, 222] on input "Stored in sealed container, disposed of by licensed contractor, disposal waste …" at bounding box center [226, 256] width 5 height 5
radio input "true"
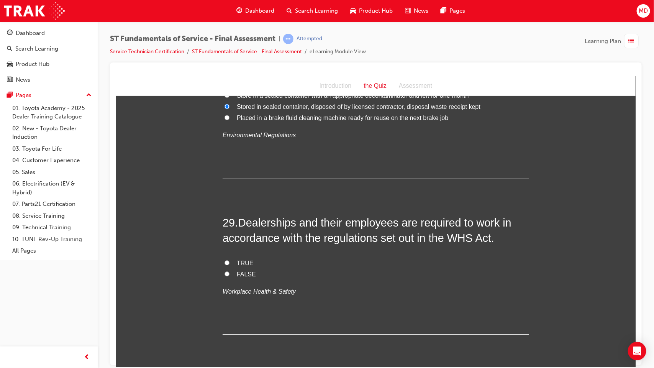
scroll to position [4822, 0]
click at [224, 222] on input "TRUE" at bounding box center [226, 260] width 5 height 5
radio input "true"
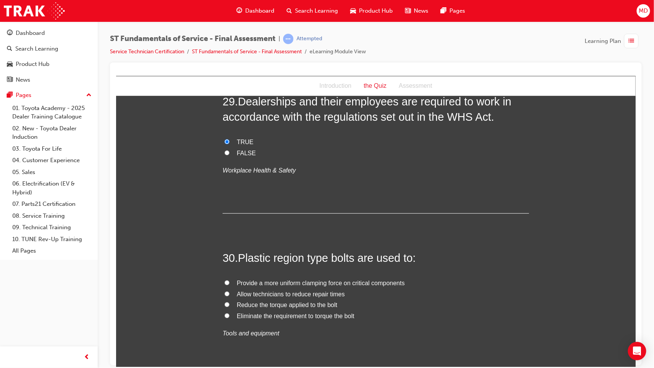
scroll to position [4950, 0]
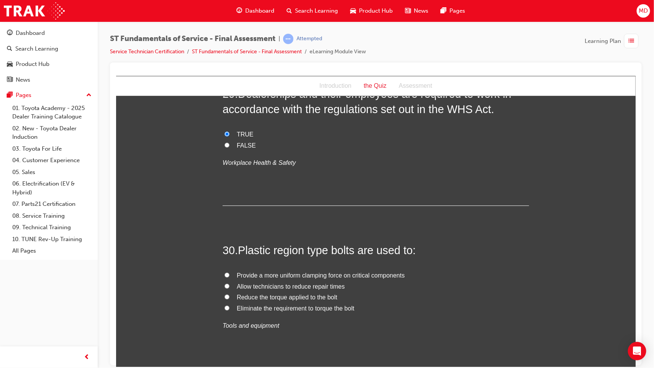
click at [247, 222] on span "Reduce the torque applied to the bolt" at bounding box center [286, 296] width 100 height 7
click at [229, 222] on input "Reduce the torque applied to the bolt" at bounding box center [226, 296] width 5 height 5
radio input "true"
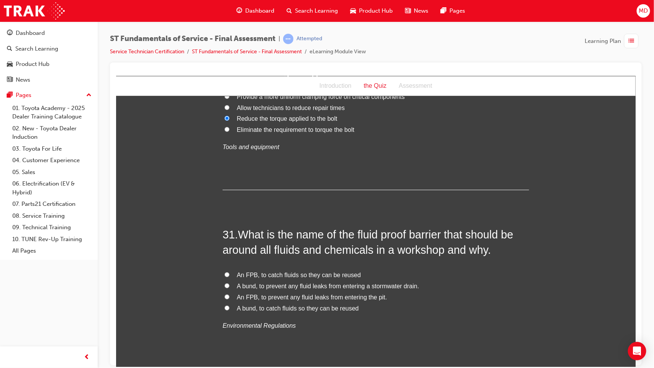
scroll to position [5130, 0]
click at [226, 222] on label "A bund, to prevent any fluid leaks from entering a stormwater drain." at bounding box center [375, 284] width 306 height 11
click at [226, 222] on input "A bund, to prevent any fluid leaks from entering a stormwater drain." at bounding box center [226, 283] width 5 height 5
radio input "true"
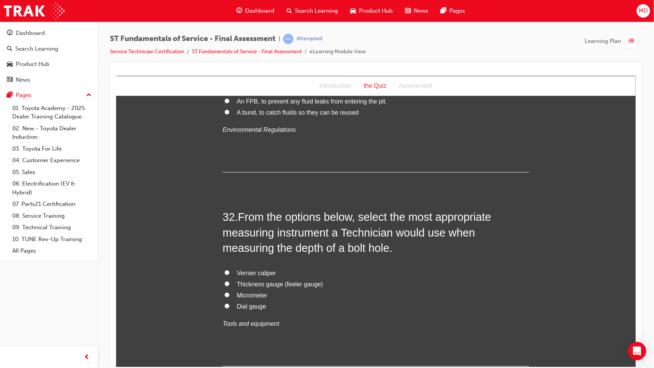
scroll to position [5325, 0]
click at [224, 222] on input "Vernier caliper" at bounding box center [226, 271] width 5 height 5
radio input "true"
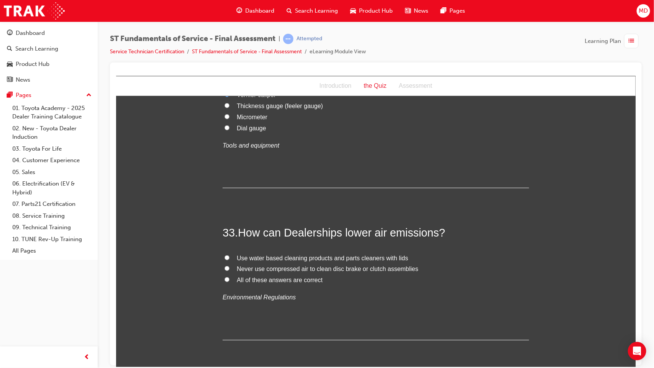
scroll to position [5503, 0]
click at [228, 222] on label "Use water based cleaning products and parts cleaners with lids" at bounding box center [375, 257] width 306 height 11
click at [228, 222] on input "Use water based cleaning products and parts cleaners with lids" at bounding box center [226, 256] width 5 height 5
radio input "true"
click at [224, 222] on input "All of these answers are correct" at bounding box center [226, 278] width 5 height 5
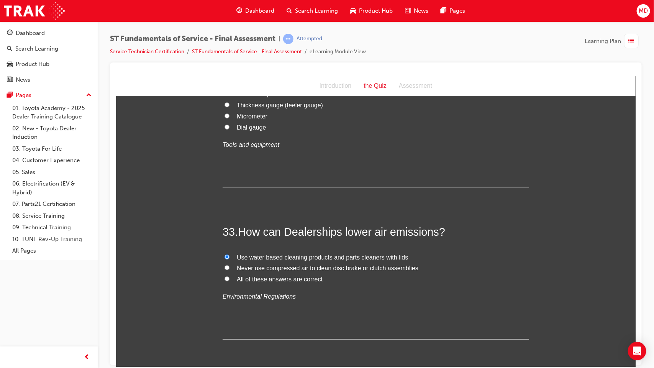
radio input "true"
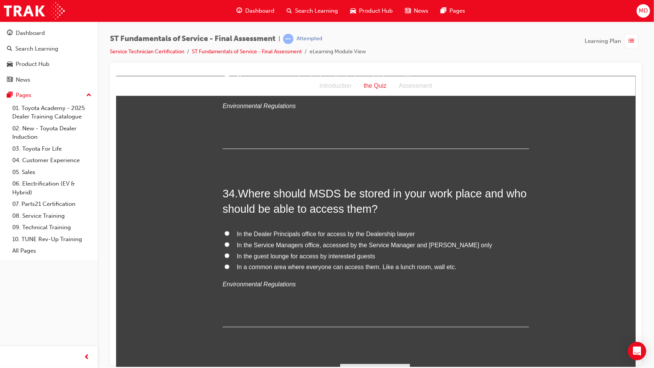
scroll to position [5700, 0]
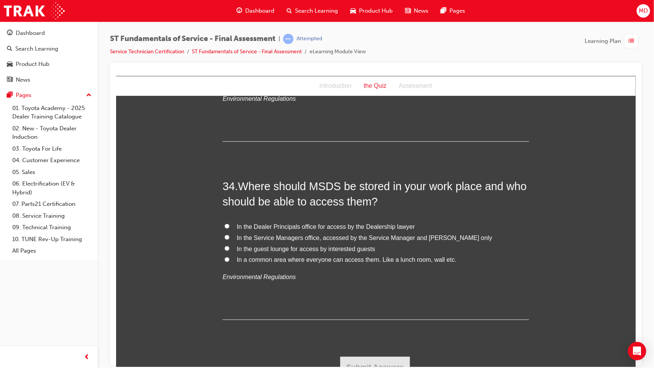
click at [272, 222] on span "In a common area where everyone can access them. Like a lunch room, wall etc." at bounding box center [346, 259] width 220 height 7
click at [229, 222] on input "In a common area where everyone can access them. Like a lunch room, wall etc." at bounding box center [226, 259] width 5 height 5
radio input "true"
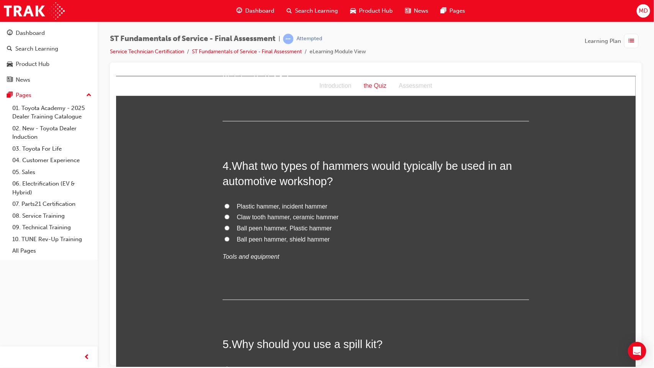
scroll to position [533, 0]
click at [251, 222] on span "Ball peen hammer, shield hammer" at bounding box center [282, 239] width 93 height 7
click at [229, 222] on input "Ball peen hammer, shield hammer" at bounding box center [226, 238] width 5 height 5
radio input "true"
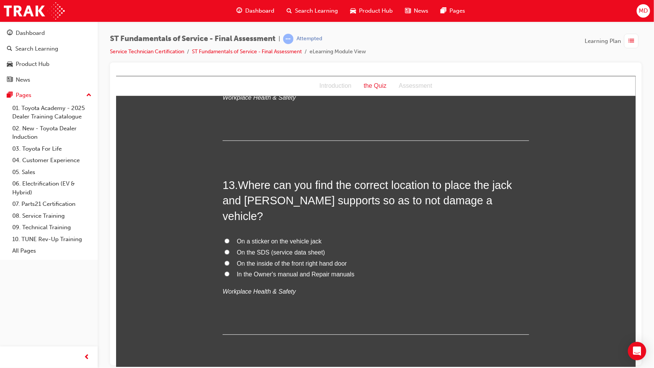
scroll to position [2077, 0]
click at [273, 222] on span "In the Owner's manual and Repair manuals" at bounding box center [295, 272] width 118 height 7
click at [229, 222] on input "In the Owner's manual and Repair manuals" at bounding box center [226, 272] width 5 height 5
radio input "true"
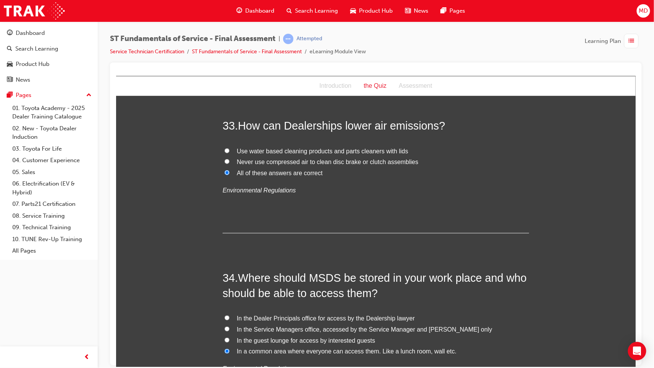
scroll to position [5700, 0]
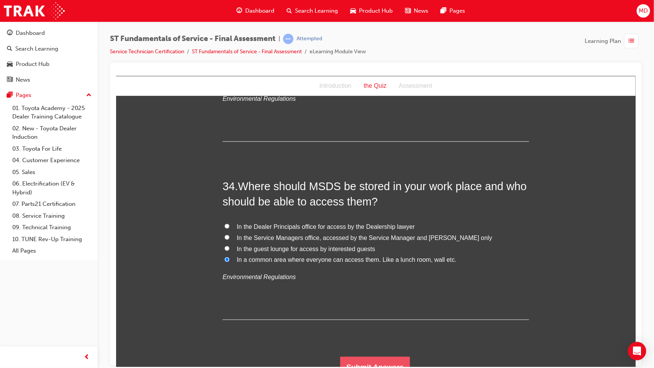
click at [351, 222] on button "Submit Answers" at bounding box center [375, 366] width 70 height 21
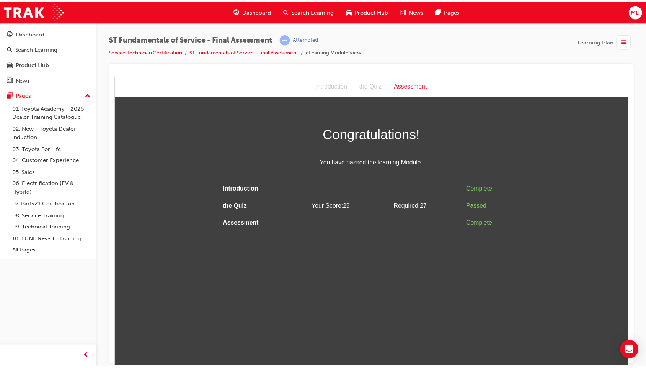
scroll to position [0, 0]
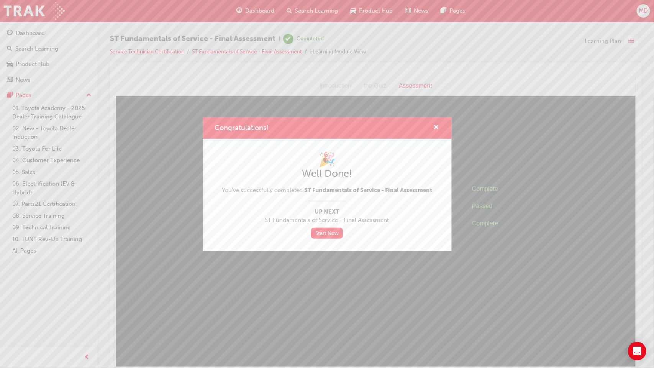
click at [322, 222] on div "🎉 Well Done! You've successfully completed ST Fundamentals of Service - Final A…" at bounding box center [327, 195] width 210 height 88
click at [438, 124] on span "cross-icon" at bounding box center [436, 127] width 6 height 7
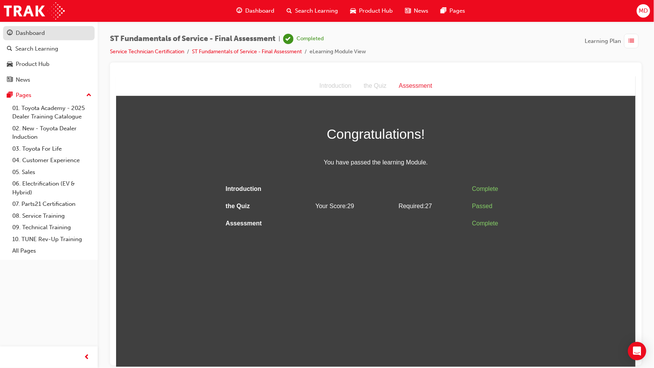
click at [43, 35] on div "Dashboard" at bounding box center [30, 33] width 29 height 9
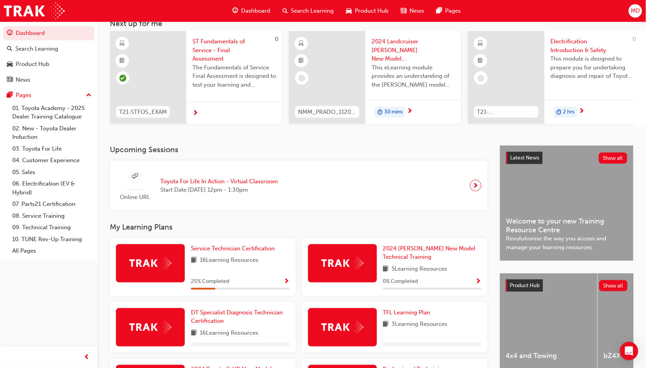
scroll to position [50, 0]
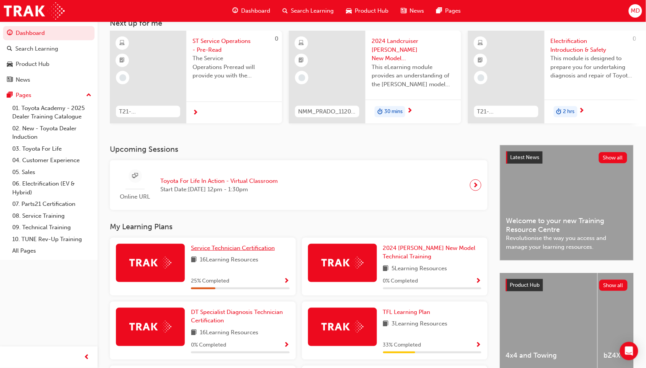
click at [258, 222] on span "Service Technician Certification" at bounding box center [233, 247] width 84 height 7
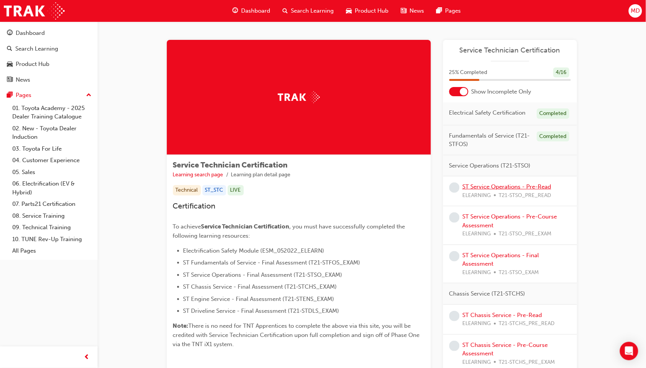
click at [468, 185] on link "ST Service Operations - Pre-Read" at bounding box center [507, 186] width 89 height 7
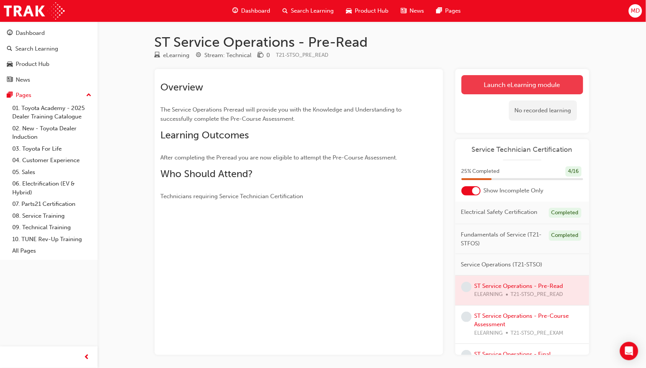
click at [520, 87] on link "Launch eLearning module" at bounding box center [523, 84] width 122 height 19
